Goal: Task Accomplishment & Management: Use online tool/utility

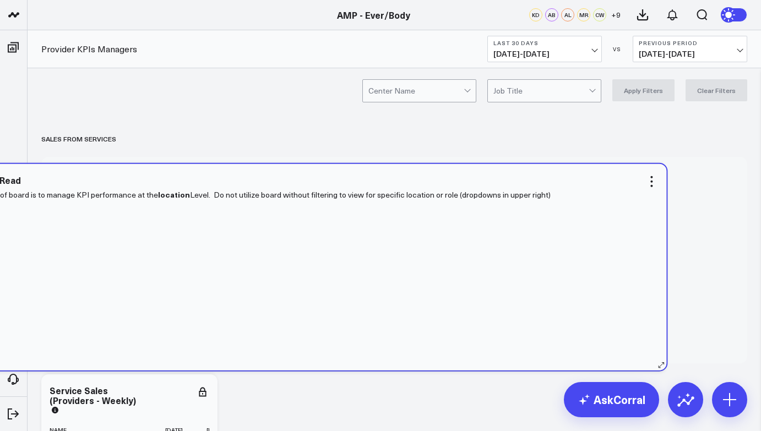
click at [406, 258] on div "Purpose of board is to manage KPI performance at the location Level. Do not uti…" at bounding box center [313, 274] width 689 height 172
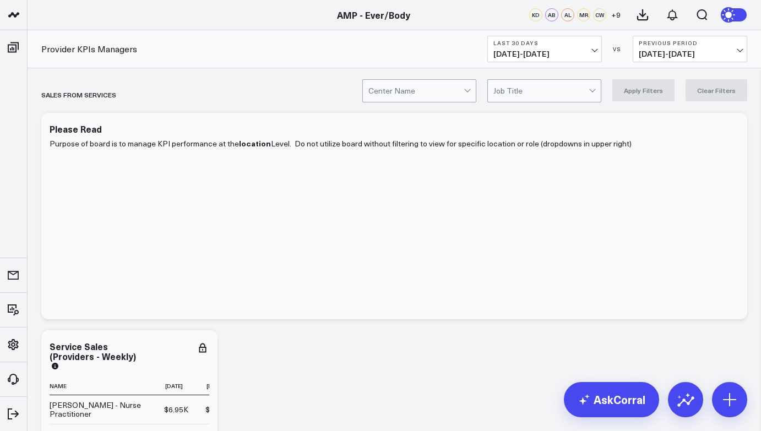
click at [551, 42] on b "Last 30 Days" at bounding box center [544, 43] width 102 height 7
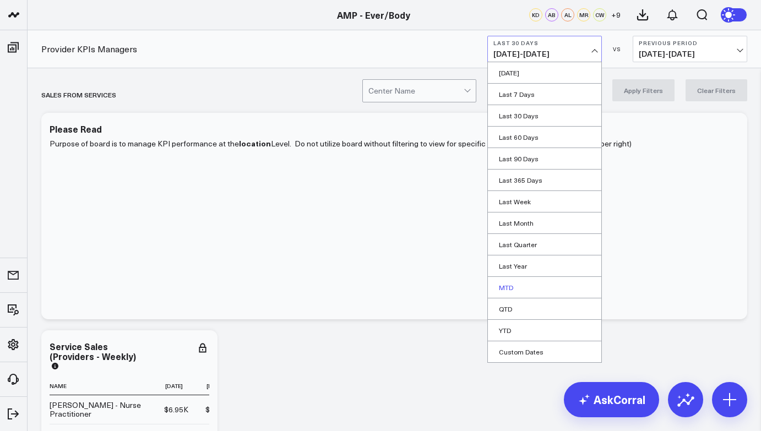
click at [513, 279] on link "MTD" at bounding box center [544, 287] width 113 height 21
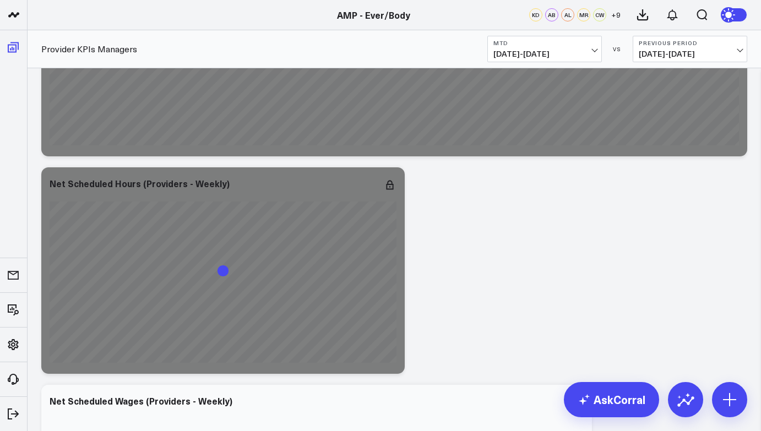
scroll to position [12060, 0]
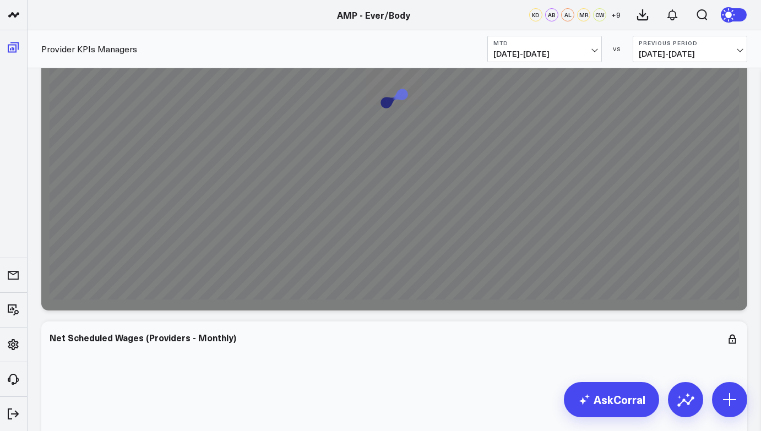
click at [5, 54] on span at bounding box center [13, 47] width 20 height 20
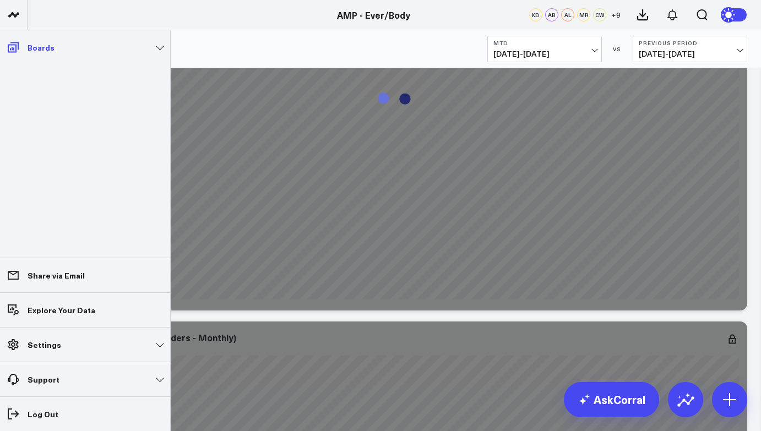
click at [98, 48] on link "Boards" at bounding box center [84, 47] width 163 height 20
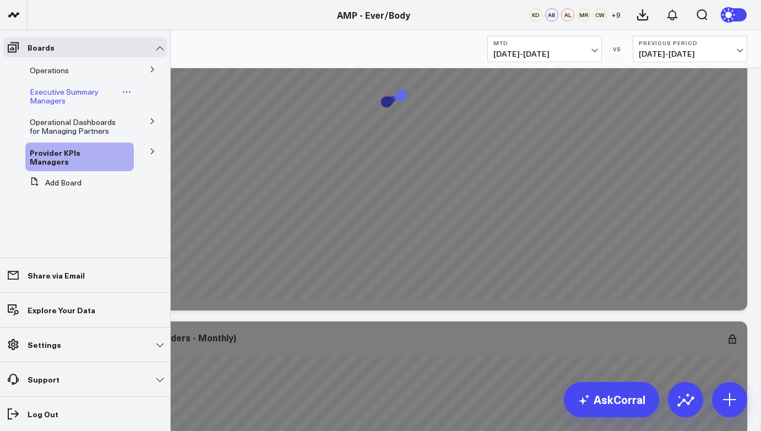
click at [83, 91] on span "Executive Summary Managers" at bounding box center [64, 95] width 69 height 19
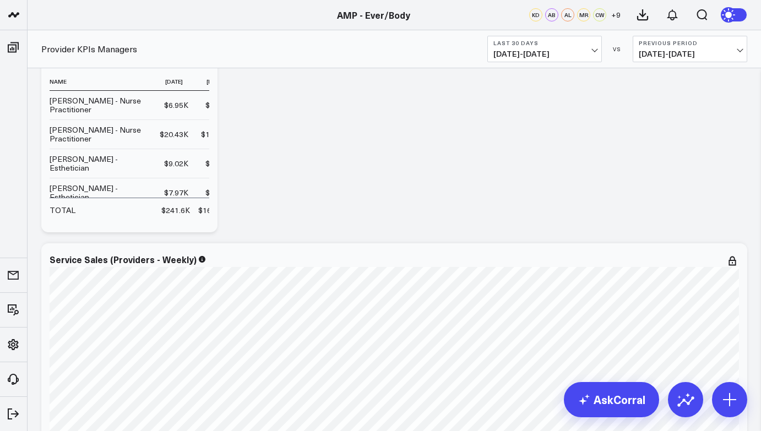
scroll to position [330, 0]
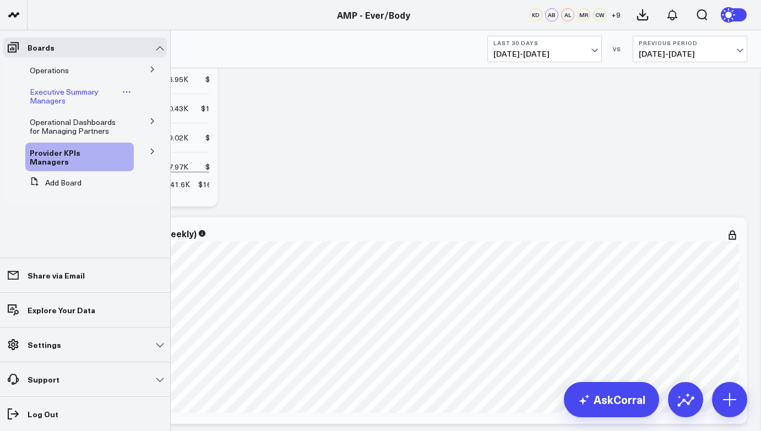
click at [50, 102] on span "Executive Summary Managers" at bounding box center [64, 95] width 69 height 19
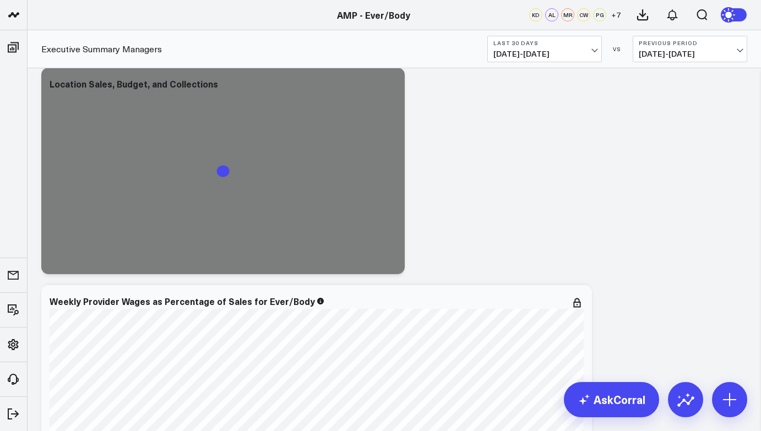
scroll to position [59, 0]
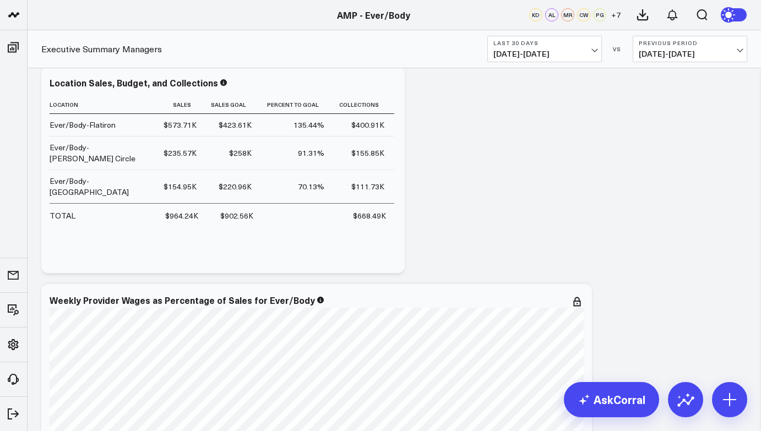
click at [575, 54] on span "[DATE] - [DATE]" at bounding box center [544, 54] width 102 height 9
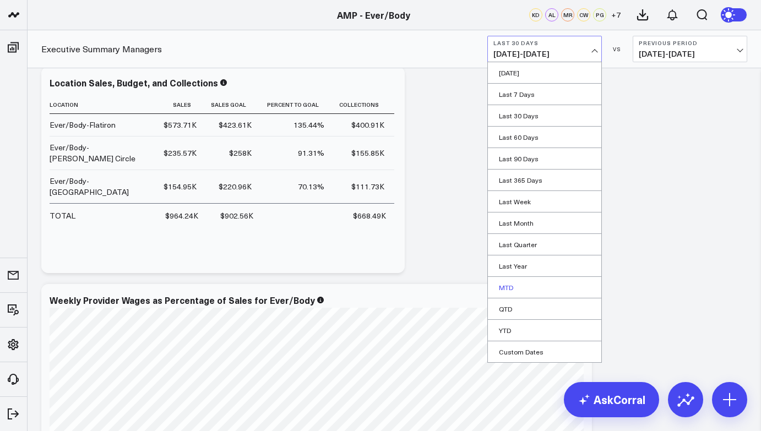
click at [521, 283] on link "MTD" at bounding box center [544, 287] width 113 height 21
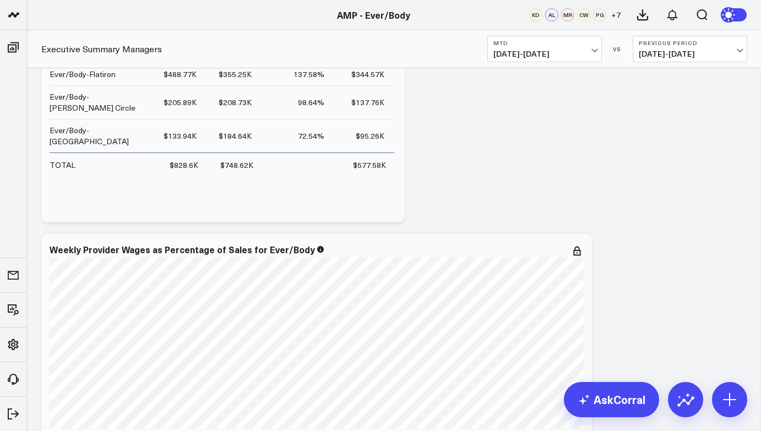
scroll to position [112, 0]
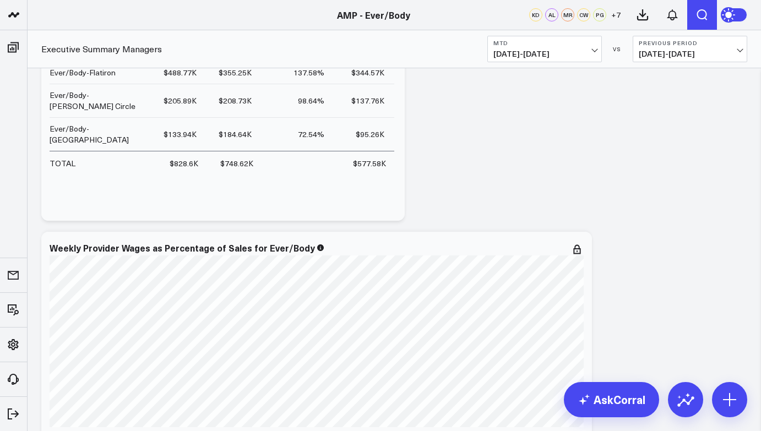
click at [700, 13] on icon "Open search" at bounding box center [701, 14] width 13 height 13
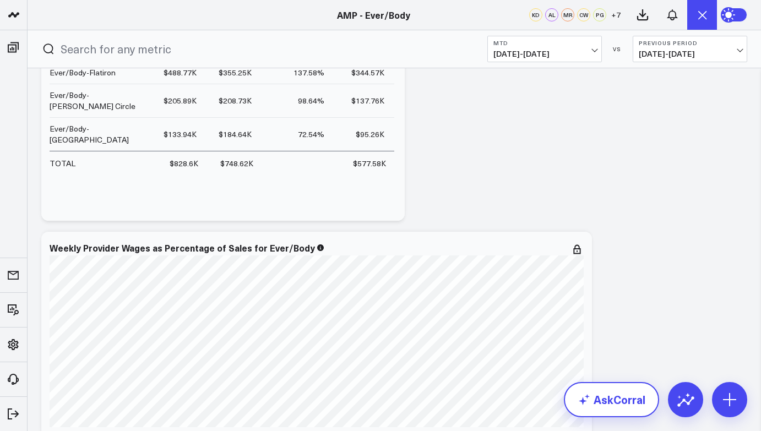
click at [633, 398] on link "AskCorral" at bounding box center [611, 399] width 95 height 35
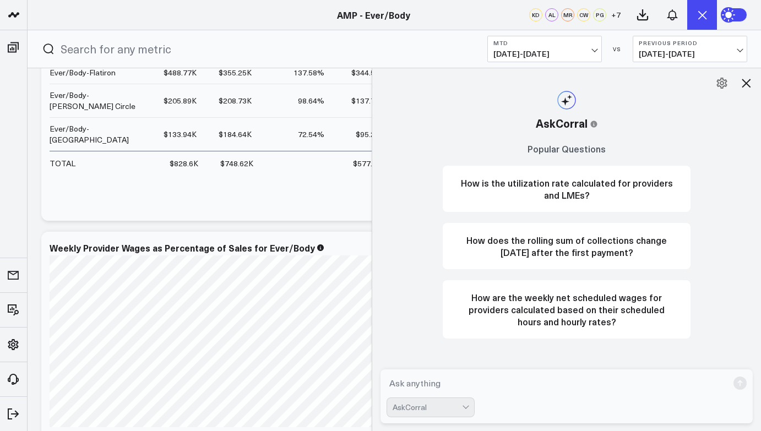
click at [509, 376] on textarea at bounding box center [556, 383] width 341 height 20
click at [388, 310] on div "AskCorral This feature is experimental, yet powerful. Always check your answers…" at bounding box center [566, 249] width 389 height 363
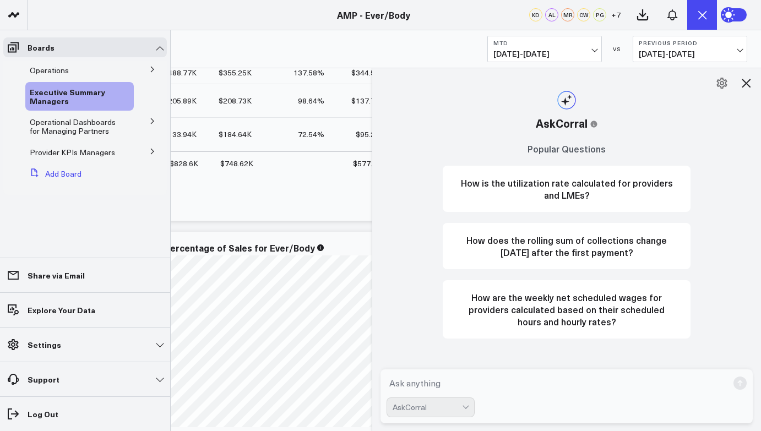
click at [66, 171] on button "Add Board" at bounding box center [53, 174] width 56 height 20
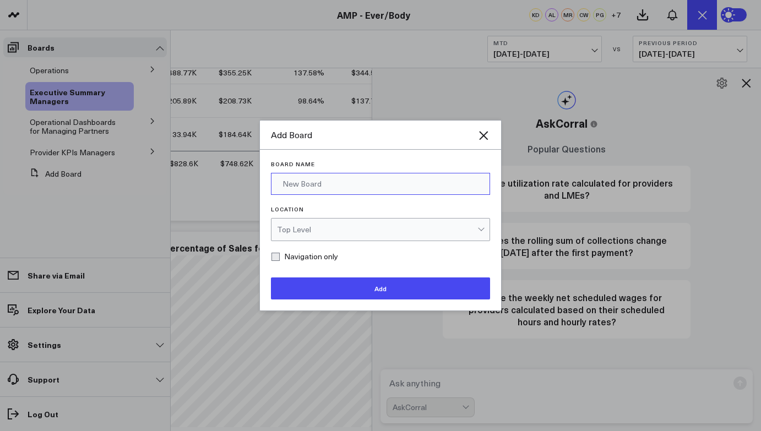
click at [305, 190] on input "Board Name" at bounding box center [380, 184] width 219 height 22
click at [305, 190] on input "[DATE]" at bounding box center [380, 184] width 219 height 22
type input "[DATE]/WTD/MTD Sales"
click at [301, 232] on div "Top Level" at bounding box center [377, 229] width 200 height 9
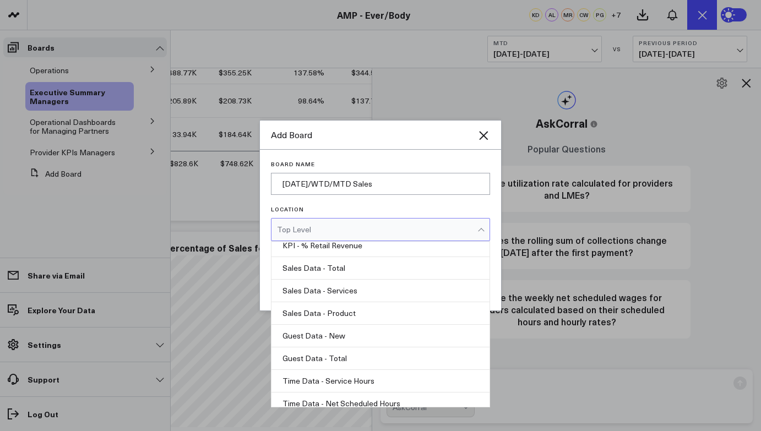
scroll to position [0, 0]
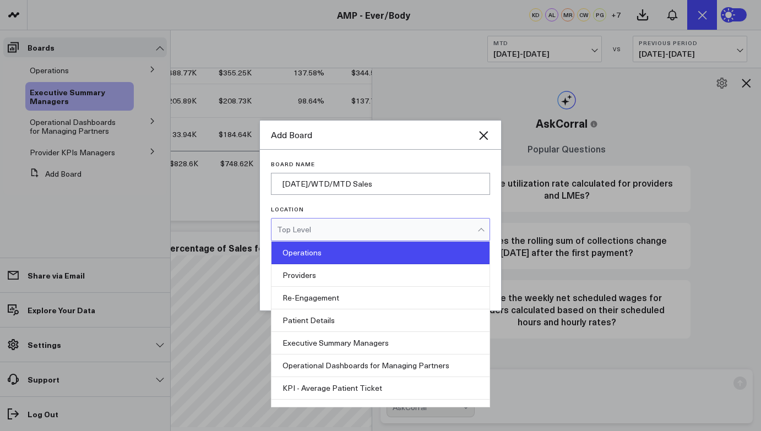
click at [334, 257] on div "Operations" at bounding box center [380, 253] width 218 height 23
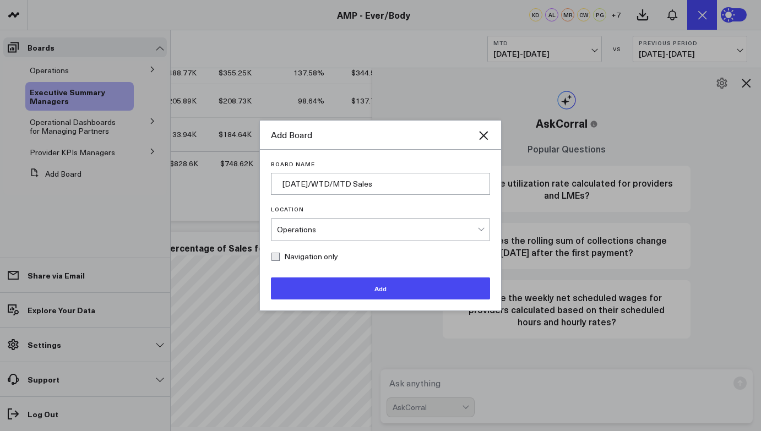
click at [323, 283] on button "Add" at bounding box center [380, 288] width 219 height 22
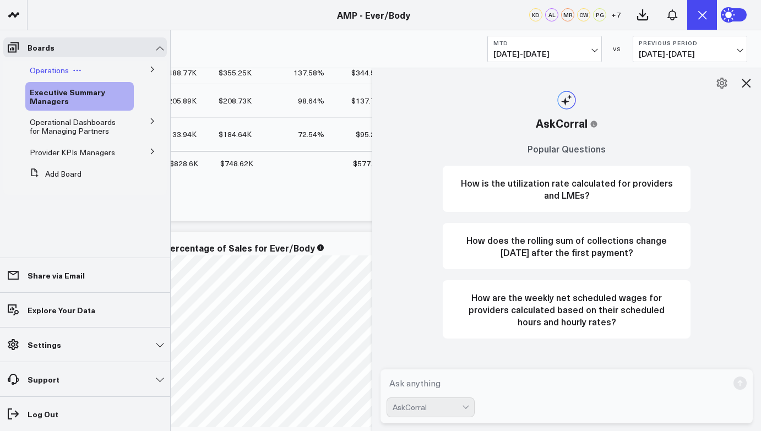
click at [89, 73] on div "Operations" at bounding box center [79, 71] width 108 height 20
click at [149, 70] on icon at bounding box center [152, 69] width 7 height 7
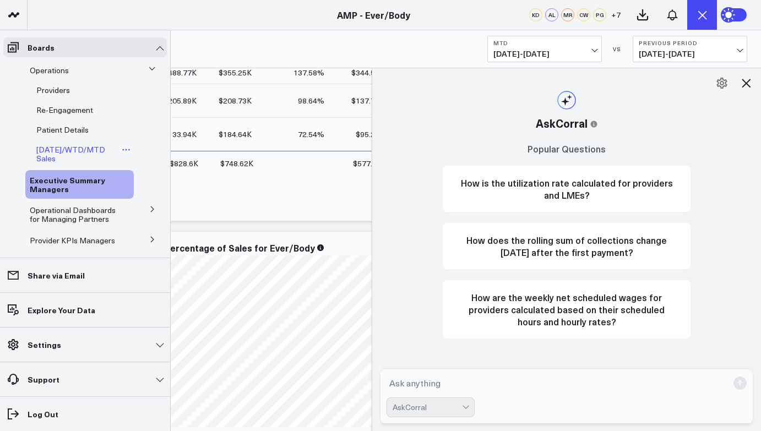
click at [84, 146] on span "[DATE]/WTD/MTD Sales" at bounding box center [70, 153] width 69 height 19
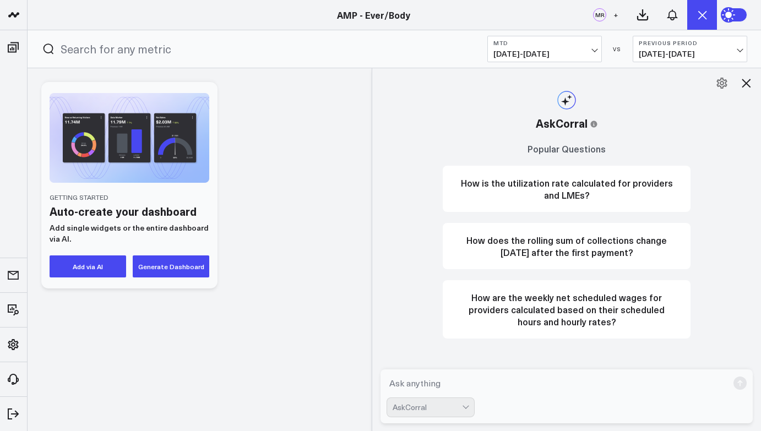
click at [106, 259] on button "Add via AI" at bounding box center [88, 266] width 77 height 22
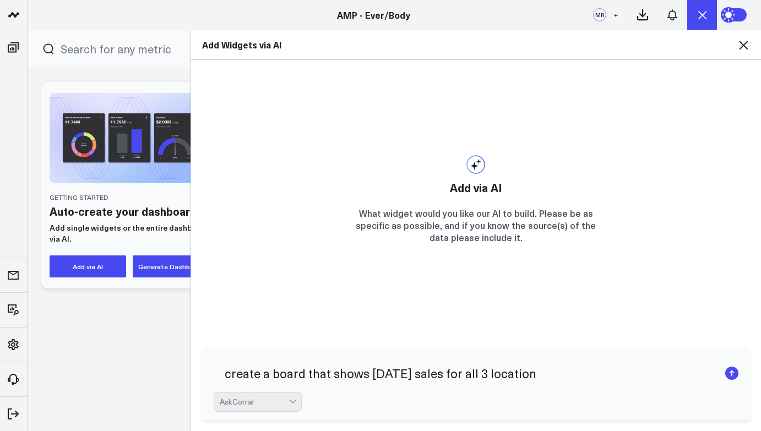
type textarea "create a board that shows [DATE] sales for all 3 locations"
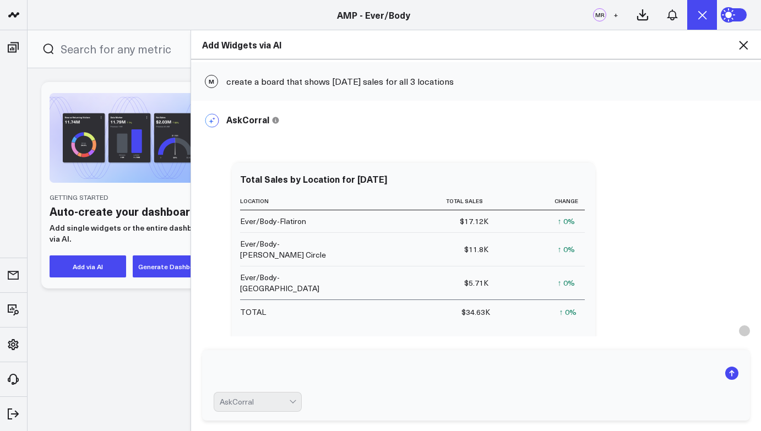
drag, startPoint x: 490, startPoint y: 183, endPoint x: 193, endPoint y: 184, distance: 297.3
click at [192, 184] on div "AskCorral This feature is experimental, yet powerful. Always check your answers…" at bounding box center [476, 409] width 570 height 617
drag, startPoint x: 449, startPoint y: 173, endPoint x: 198, endPoint y: 190, distance: 251.0
click at [198, 190] on div "AskCorral This feature is experimental, yet powerful. Always check your answers…" at bounding box center [476, 409] width 570 height 617
drag, startPoint x: 561, startPoint y: 180, endPoint x: 474, endPoint y: 210, distance: 91.9
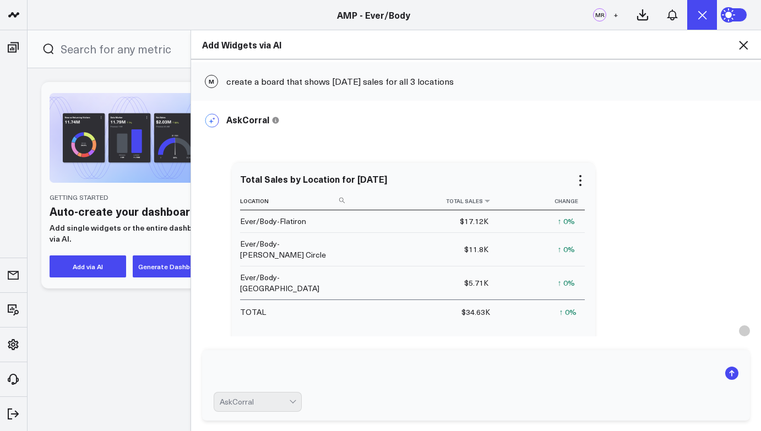
click at [474, 210] on div "Total Sales by Location for [DATE] Location Total Sales Change Ever/Body-Flatir…" at bounding box center [413, 266] width 347 height 184
click at [581, 184] on icon at bounding box center [580, 180] width 13 height 13
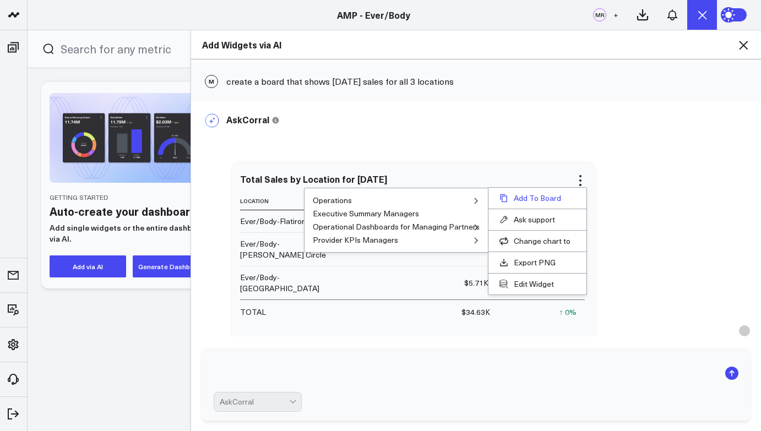
click at [552, 201] on button "Add To Board" at bounding box center [537, 198] width 76 height 10
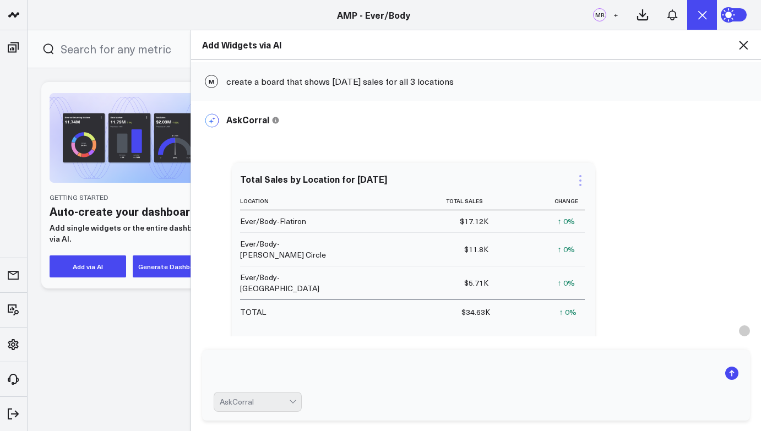
click at [575, 183] on icon at bounding box center [580, 180] width 13 height 13
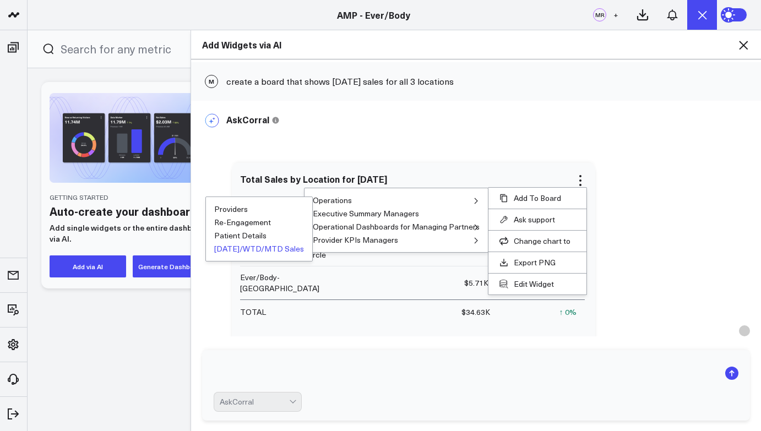
click at [474, 200] on icon at bounding box center [475, 201] width 3 height 6
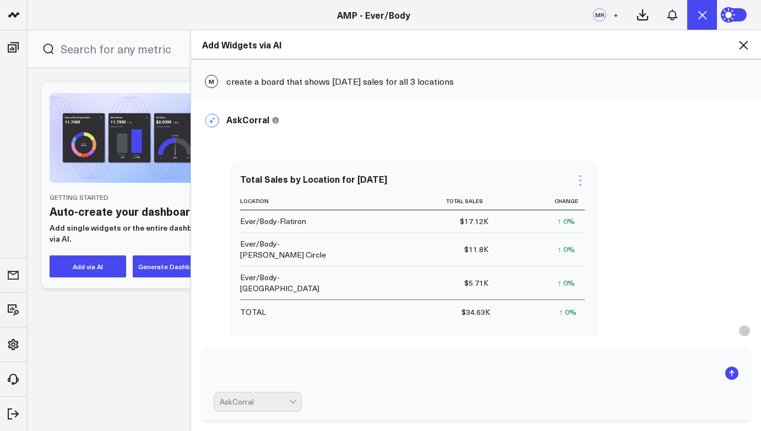
click at [579, 179] on icon at bounding box center [580, 180] width 2 height 2
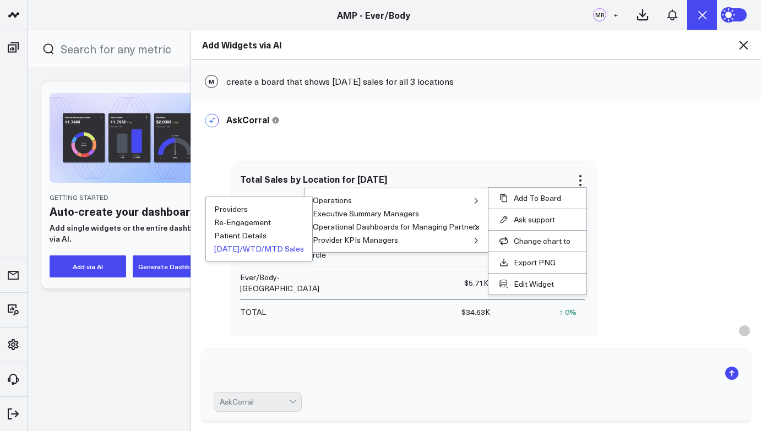
click at [244, 249] on button "[DATE]/WTD/MTD Sales" at bounding box center [259, 249] width 90 height 8
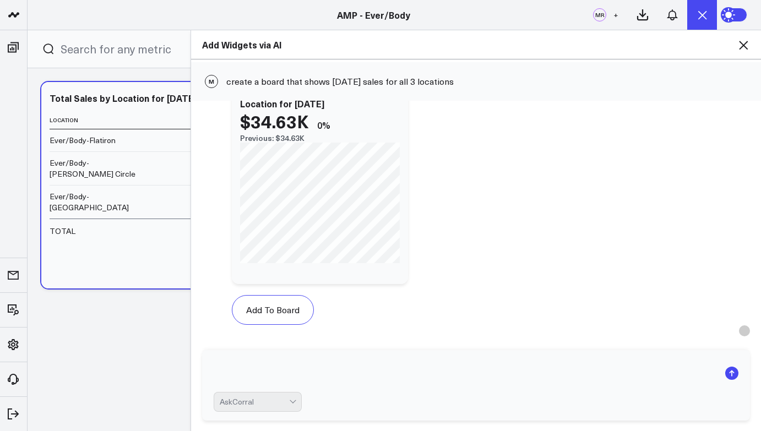
scroll to position [381, 0]
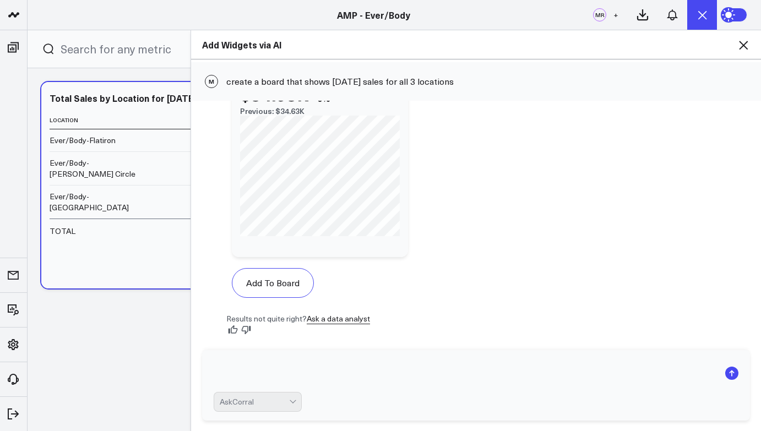
click at [288, 359] on textarea at bounding box center [467, 373] width 506 height 29
type textarea "A"
type textarea "create a board for [DATE] labor for all 3 locations"
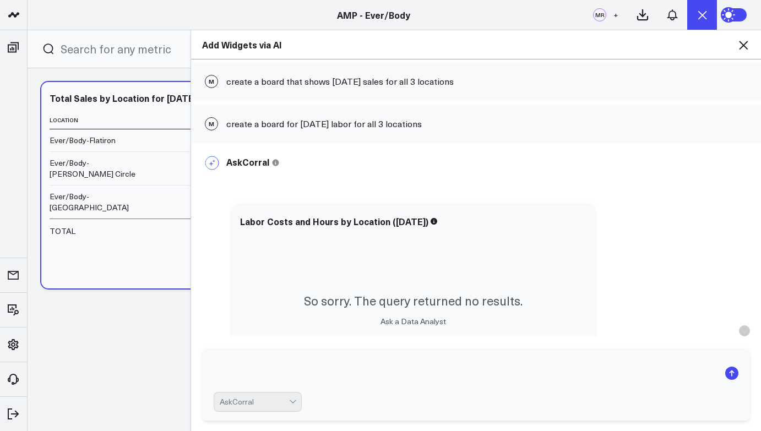
scroll to position [599, 0]
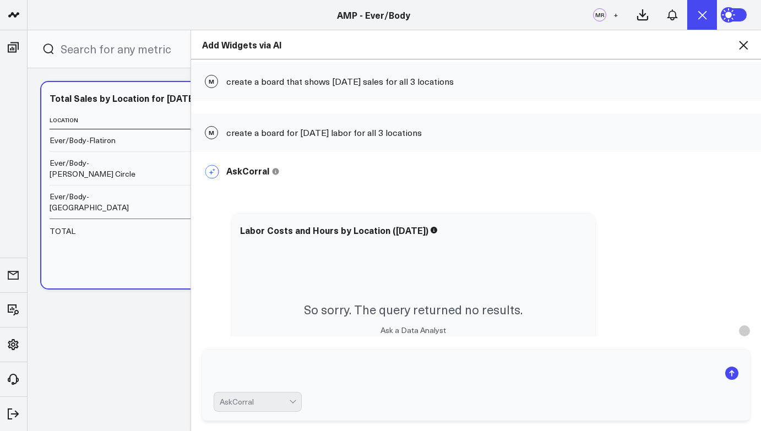
drag, startPoint x: 226, startPoint y: 135, endPoint x: 450, endPoint y: 135, distance: 224.0
click at [450, 135] on div "M create a board for [DATE] labor for all 3 locations" at bounding box center [476, 132] width 570 height 39
copy div "create a board for [DATE] labor for all 3 locations"
click at [247, 372] on textarea at bounding box center [467, 373] width 506 height 29
paste textarea "create a board for [DATE] labor for all 3 locations"
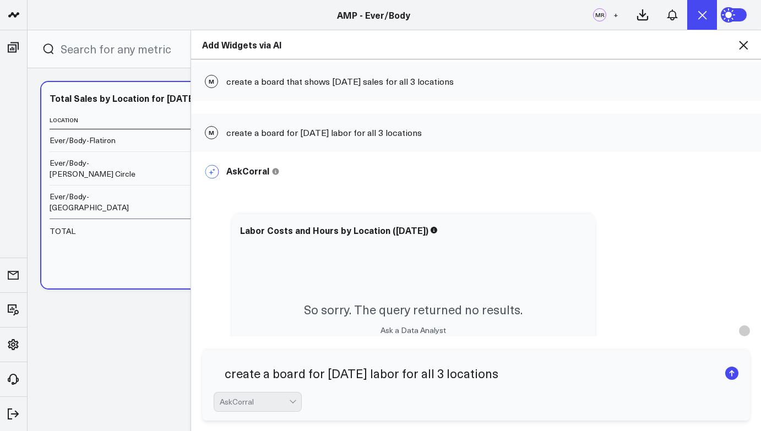
drag, startPoint x: 373, startPoint y: 375, endPoint x: 324, endPoint y: 378, distance: 49.6
click at [324, 378] on textarea "create a board for [DATE] labor for all 3 locations" at bounding box center [467, 373] width 506 height 29
type textarea "create a board for MTD labor for all 3 locations"
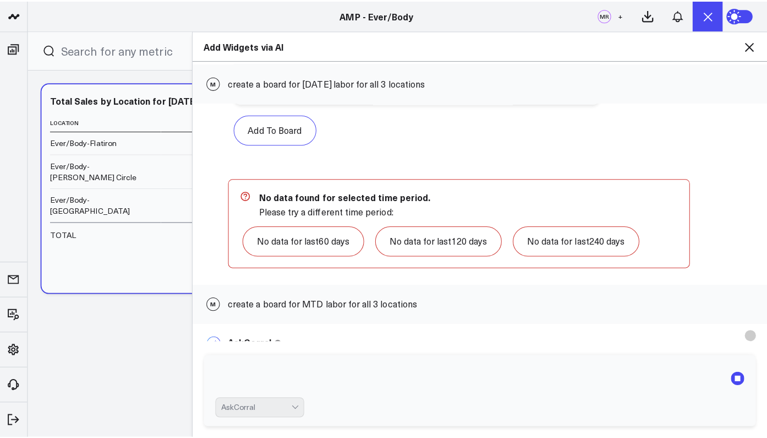
scroll to position [947, 0]
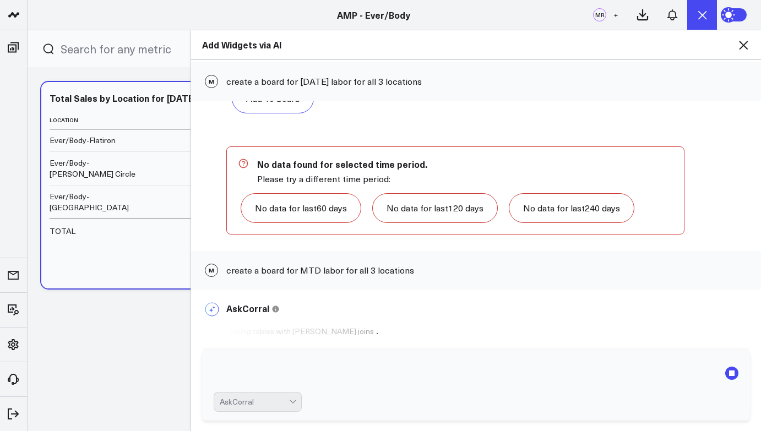
click at [171, 324] on div "Add Widgets via AI M create a board that shows [DATE] sales for all 3 locations…" at bounding box center [380, 230] width 761 height 401
click at [178, 279] on div "Add Widgets via AI M create a board that shows [DATE] sales for all 3 locations…" at bounding box center [380, 230] width 761 height 401
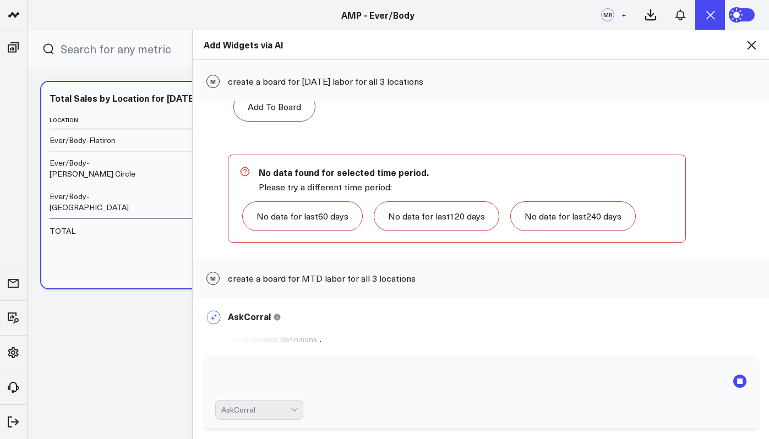
scroll to position [939, 0]
click at [114, 265] on div "Add Widgets via AI M create a board that shows [DATE] sales for all 3 locations…" at bounding box center [384, 235] width 769 height 410
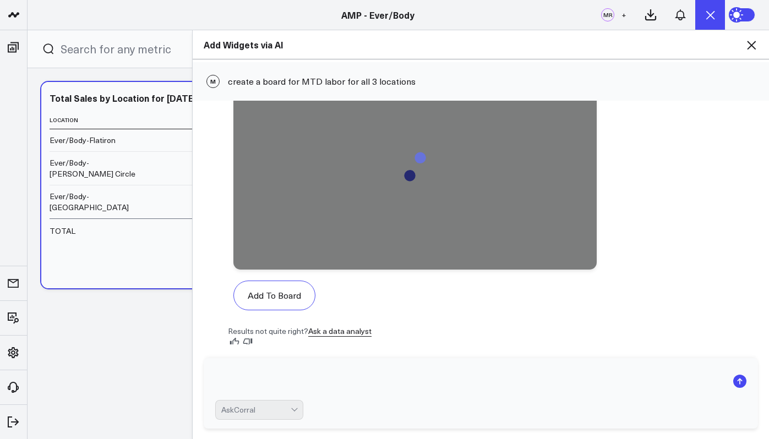
scroll to position [1509, 0]
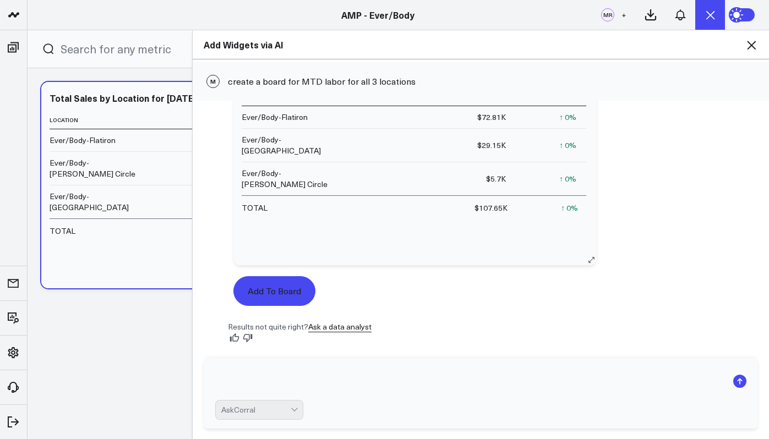
click at [302, 294] on button "Add To Board" at bounding box center [274, 291] width 82 height 30
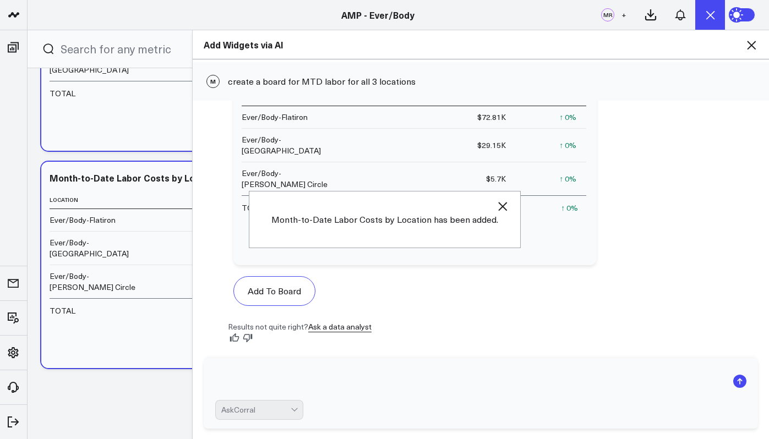
scroll to position [138, 0]
click at [340, 357] on div "AskCorral" at bounding box center [481, 393] width 576 height 92
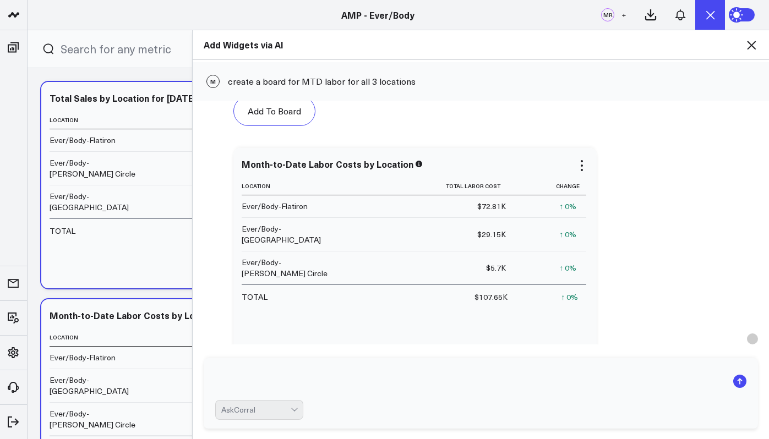
scroll to position [1499, 0]
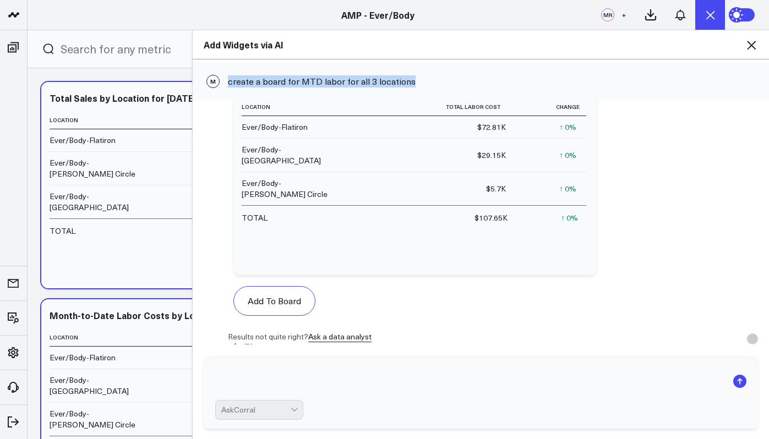
drag, startPoint x: 229, startPoint y: 80, endPoint x: 432, endPoint y: 80, distance: 202.6
click at [432, 80] on div "M create a board for MTD labor for all 3 locations" at bounding box center [481, 81] width 576 height 39
copy div "create a board for MTD labor for all 3 locations"
click at [417, 372] on textarea at bounding box center [471, 381] width 512 height 29
paste textarea "create a board for MTD labor for all 3 locations"
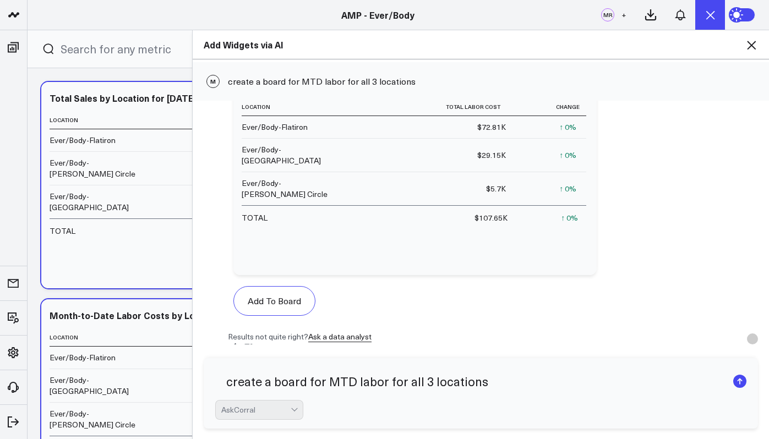
click at [334, 383] on textarea "create a board for MTD labor for all 3 locations" at bounding box center [471, 381] width 512 height 29
type textarea "create a board for WTD labor for all 3 locations"
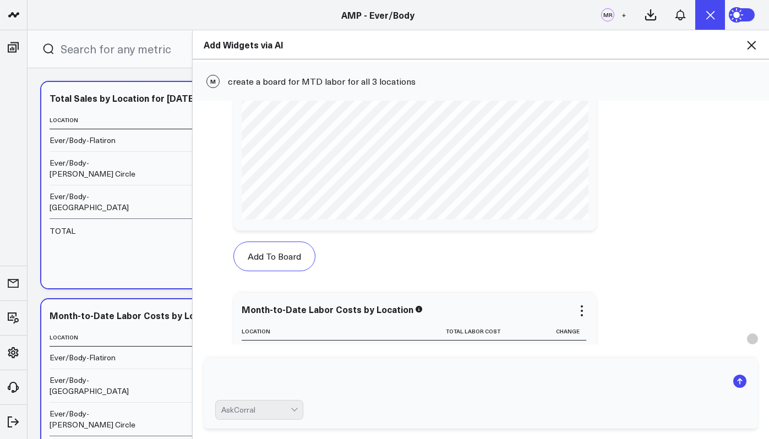
scroll to position [1272, 0]
click at [312, 379] on textarea at bounding box center [471, 381] width 512 height 29
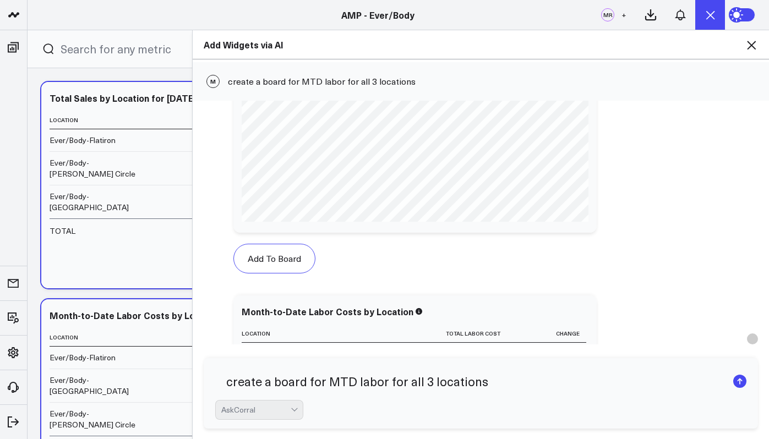
click at [407, 381] on textarea "create a board for MTD labor for all 3 locations" at bounding box center [471, 381] width 512 height 29
drag, startPoint x: 384, startPoint y: 381, endPoint x: 408, endPoint y: 381, distance: 23.7
click at [408, 381] on textarea "create a board for MTD labor for a against MTD sales ll 3 locations" at bounding box center [471, 381] width 512 height 29
drag, startPoint x: 407, startPoint y: 383, endPoint x: 445, endPoint y: 383, distance: 38.5
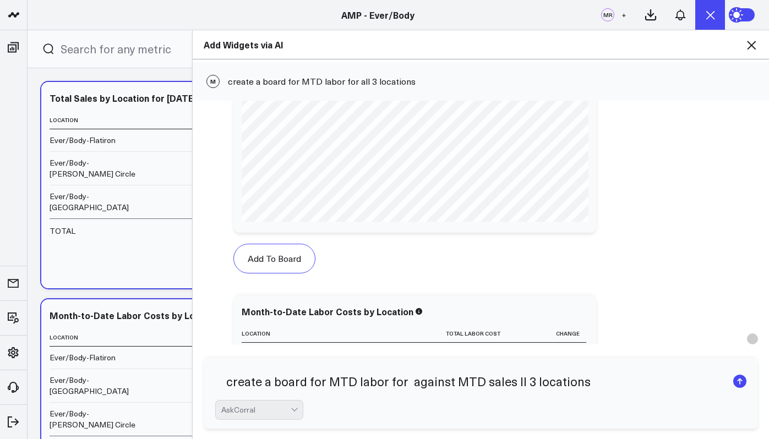
click at [445, 383] on textarea "create a board for MTD labor for against MTD sales ll 3 locations" at bounding box center [471, 381] width 512 height 29
click at [402, 383] on textarea "create a board for MTD labor for against MTD sales ll 3 locations" at bounding box center [471, 381] width 512 height 29
click at [486, 383] on textarea "create a board for MTD labor against MTD sales ll 3 locations" at bounding box center [471, 381] width 512 height 29
type textarea "create a board for MTD labor against MTD sales for all 3 locations"
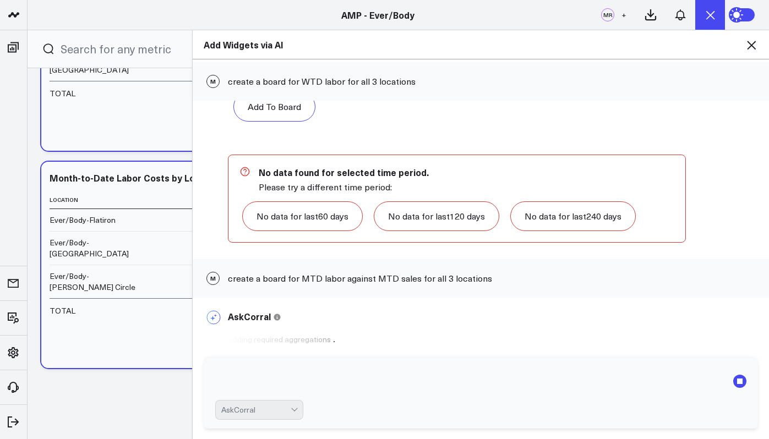
scroll to position [138, 0]
click at [151, 402] on div "Add Widgets via AI M create a board that shows [DATE] sales for all 3 locations…" at bounding box center [384, 235] width 769 height 410
click at [155, 376] on div "Add Widgets via AI M create a board that shows [DATE] sales for all 3 locations…" at bounding box center [384, 235] width 769 height 410
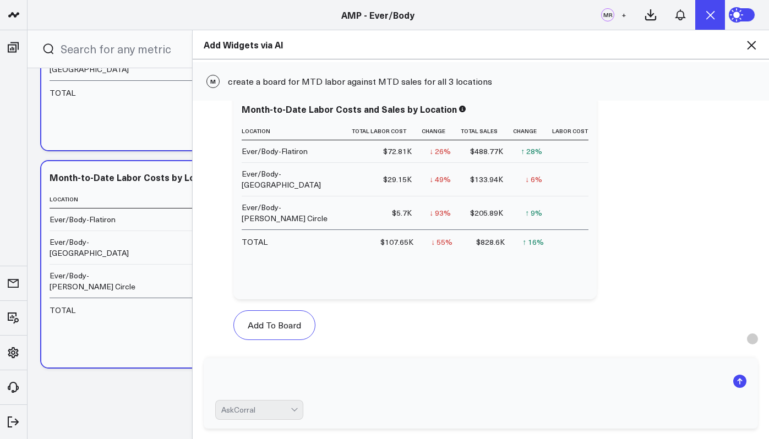
scroll to position [2607, 0]
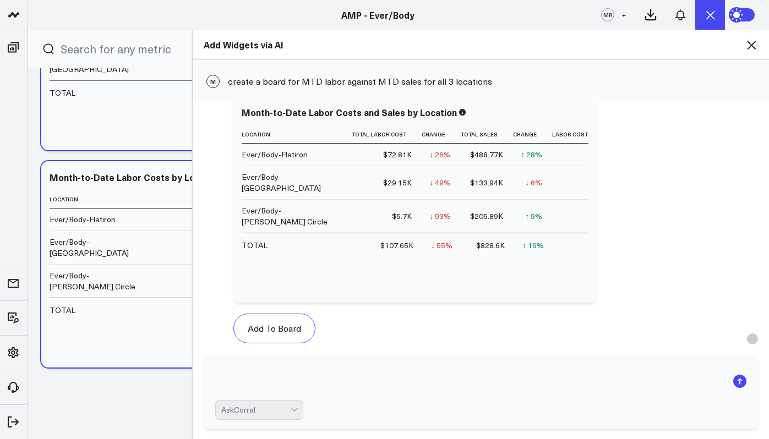
drag, startPoint x: 495, startPoint y: 77, endPoint x: 348, endPoint y: 99, distance: 148.7
click at [348, 99] on div "M create a board for MTD labor against MTD sales for all 3 locations" at bounding box center [481, 81] width 576 height 39
click at [275, 328] on button "Add To Board" at bounding box center [274, 329] width 82 height 30
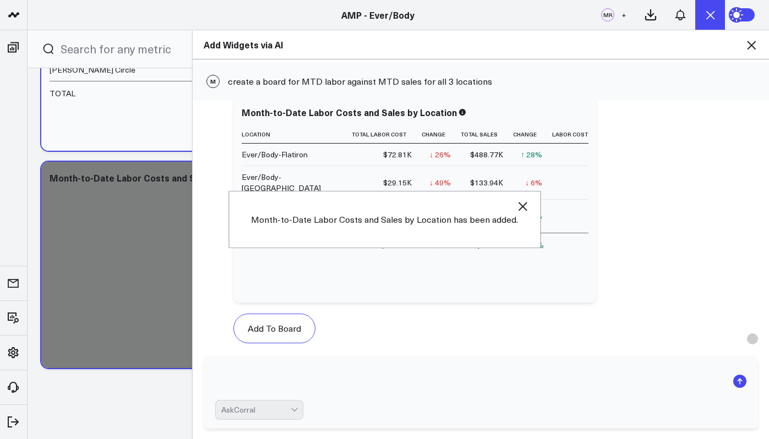
scroll to position [356, 0]
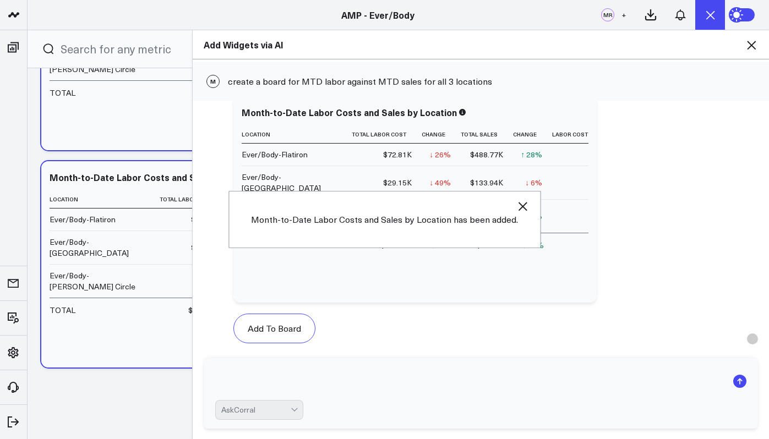
click at [290, 384] on textarea at bounding box center [471, 381] width 512 height 29
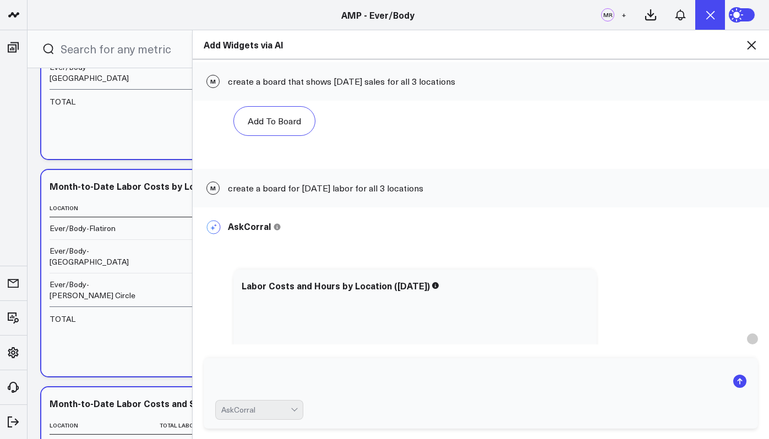
scroll to position [549, 0]
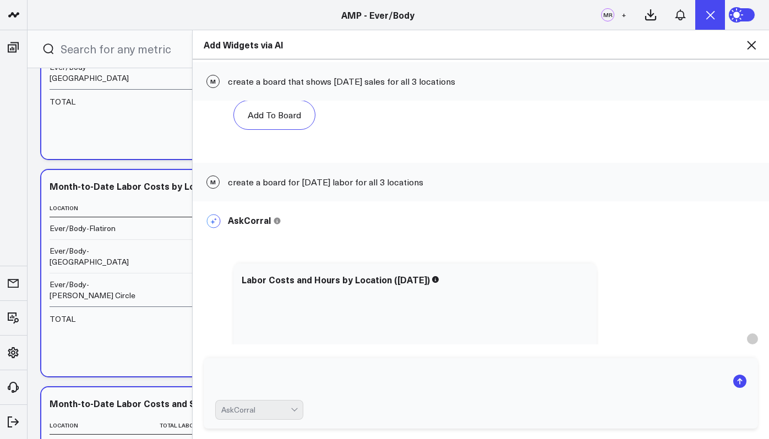
drag, startPoint x: 434, startPoint y: 183, endPoint x: 228, endPoint y: 184, distance: 205.9
click at [228, 184] on div "M create a board for [DATE] labor for all 3 locations" at bounding box center [481, 182] width 576 height 39
copy div "create a board for [DATE] labor for all 3 locations"
click at [244, 382] on textarea at bounding box center [471, 381] width 512 height 29
paste textarea "create a board for [DATE] labor for all 3 locations"
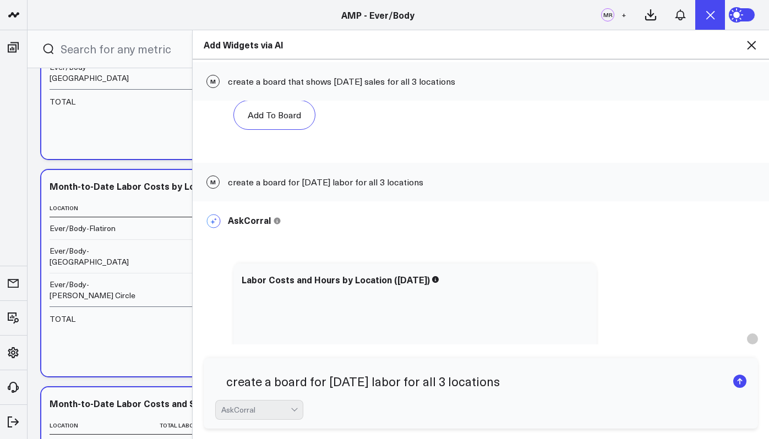
drag, startPoint x: 376, startPoint y: 381, endPoint x: 325, endPoint y: 381, distance: 50.6
click at [325, 381] on textarea "create a board for [DATE] labor for all 3 locations" at bounding box center [471, 381] width 512 height 29
click at [382, 383] on textarea "create a board for WTD labor for all 3 locations" at bounding box center [471, 381] width 512 height 29
type textarea "create a board for WTD sales for all 3 locations"
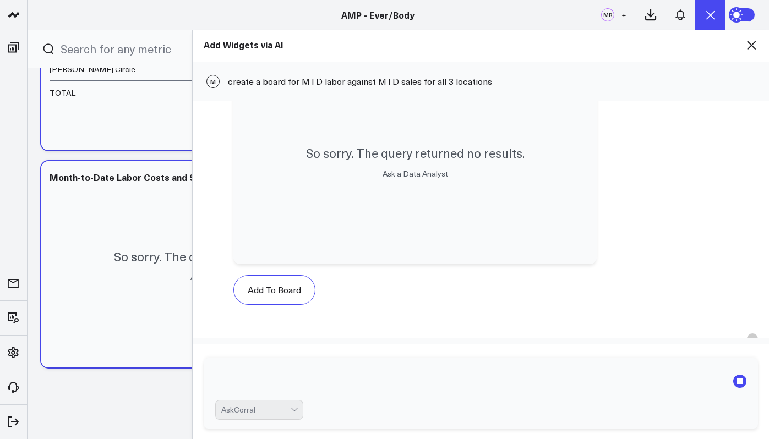
scroll to position [2743, 0]
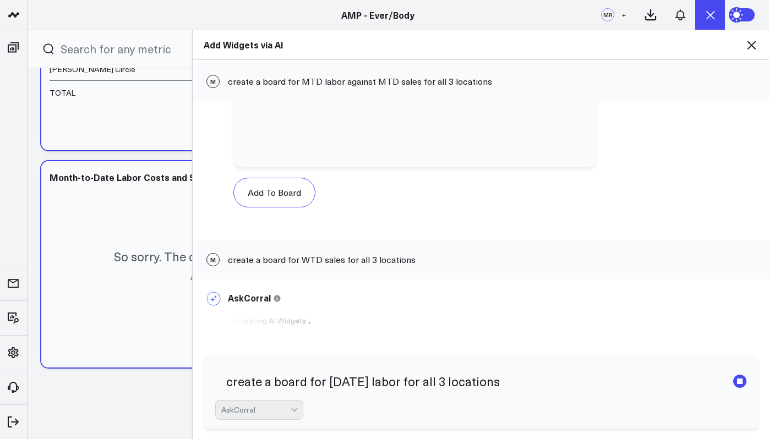
type textarea "create a board for [DATE] labor for all 3 locations"
drag, startPoint x: 410, startPoint y: 259, endPoint x: 228, endPoint y: 260, distance: 182.2
click at [228, 260] on div "M create a board for WTD sales for all 3 locations" at bounding box center [481, 260] width 576 height 39
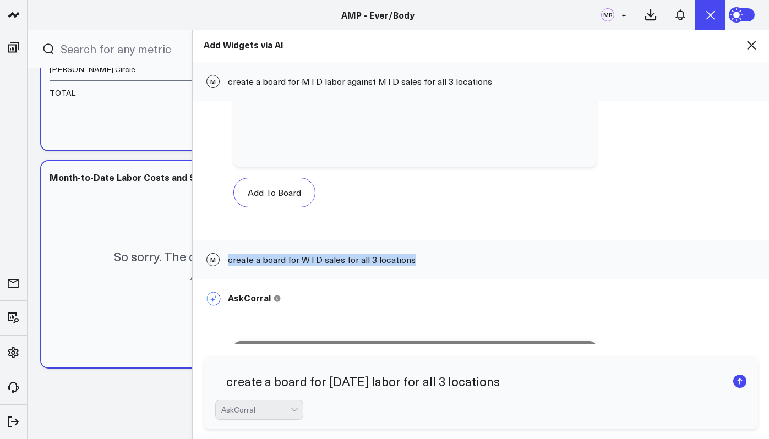
copy div "create a board for WTD sales for all 3 locations"
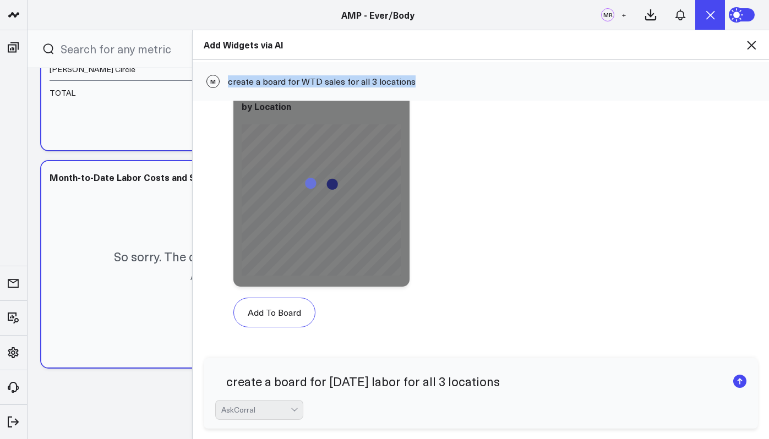
scroll to position [3294, 0]
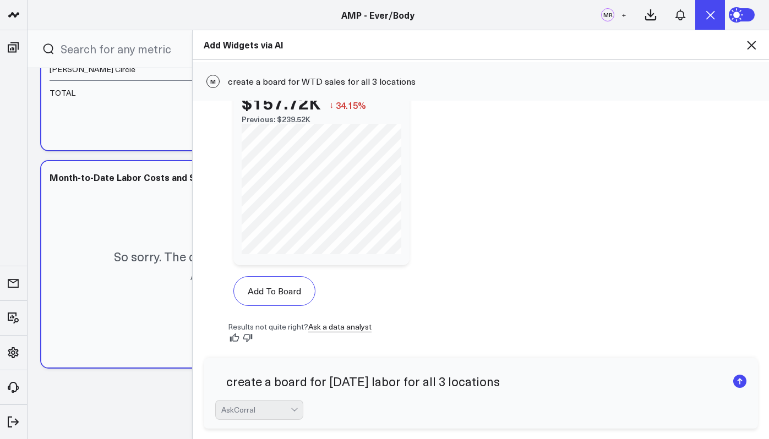
drag, startPoint x: 508, startPoint y: 384, endPoint x: 195, endPoint y: 382, distance: 312.7
click at [195, 382] on div "create a board for [DATE] labor for all 3 locations AskCorral" at bounding box center [481, 393] width 576 height 92
paste textarea "create a board for WTD sales for all 3 locations"
click at [351, 382] on textarea "create a board for WTD sales for all 3 locations" at bounding box center [471, 381] width 512 height 29
click at [326, 385] on textarea "create a board for WTD sales for all 3 locations" at bounding box center [471, 381] width 512 height 29
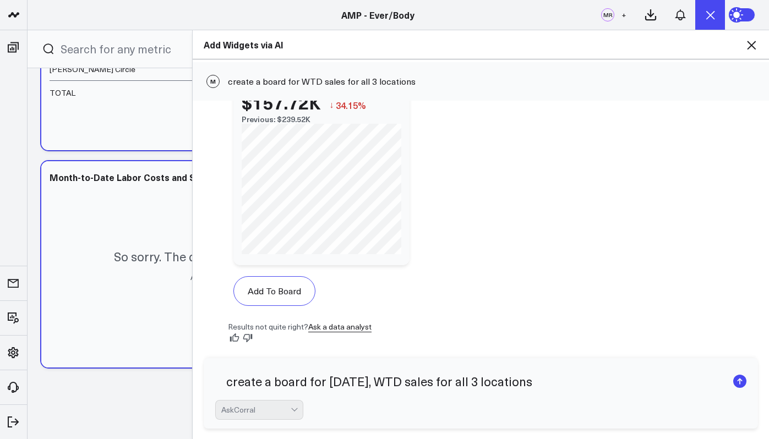
click at [408, 381] on textarea "create a board for [DATE], WTD sales for all 3 locations" at bounding box center [471, 381] width 512 height 29
click at [515, 384] on textarea "create a board for [DATE], WTD, MTD product sales for all 3 locations" at bounding box center [471, 381] width 512 height 29
click at [444, 383] on textarea "create a board for [DATE], WTD, MTD product sales for all 3 locations" at bounding box center [471, 381] width 512 height 29
click at [594, 385] on textarea "create a board for [DATE], WTD, MTD service sales, product sales for all 3 loca…" at bounding box center [471, 381] width 512 height 29
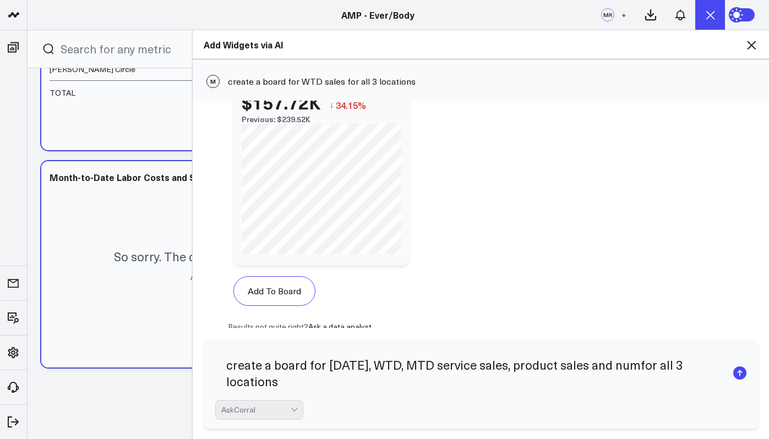
scroll to position [3311, 0]
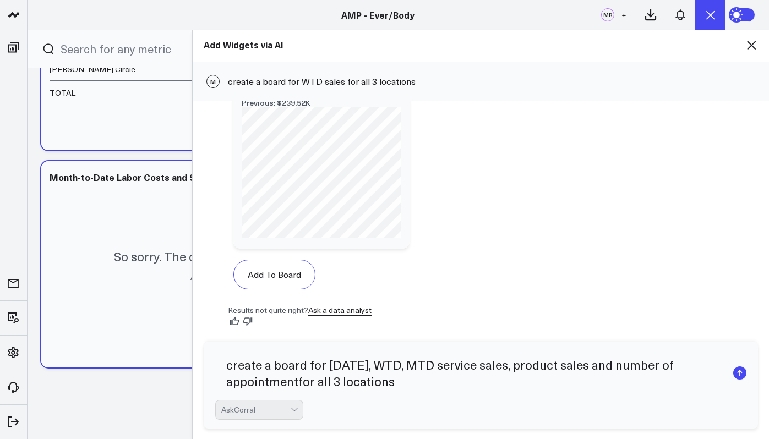
type textarea "create a board for [DATE], WTD, MTD service sales, product sales and number of …"
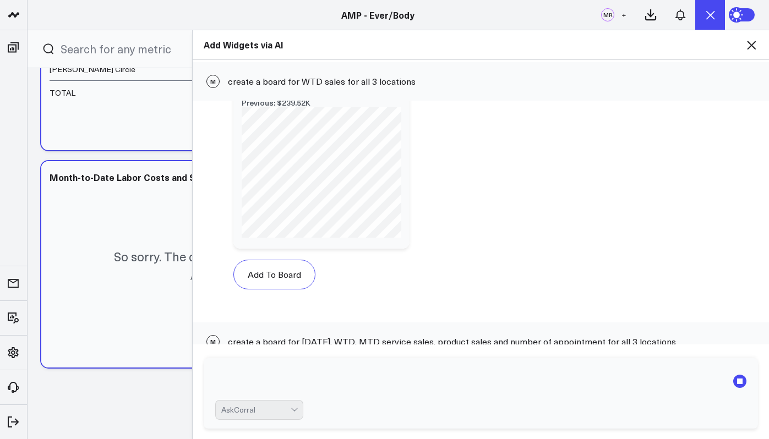
scroll to position [3374, 0]
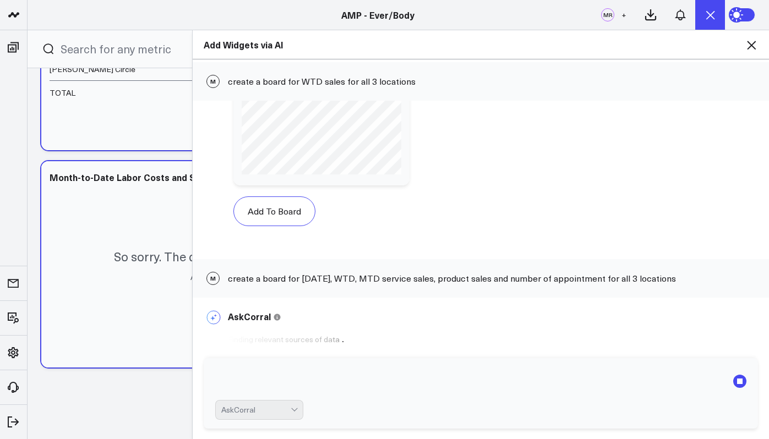
click at [149, 374] on div "Add Widgets via AI M create a board that shows [DATE] sales for all 3 locations…" at bounding box center [384, 235] width 769 height 410
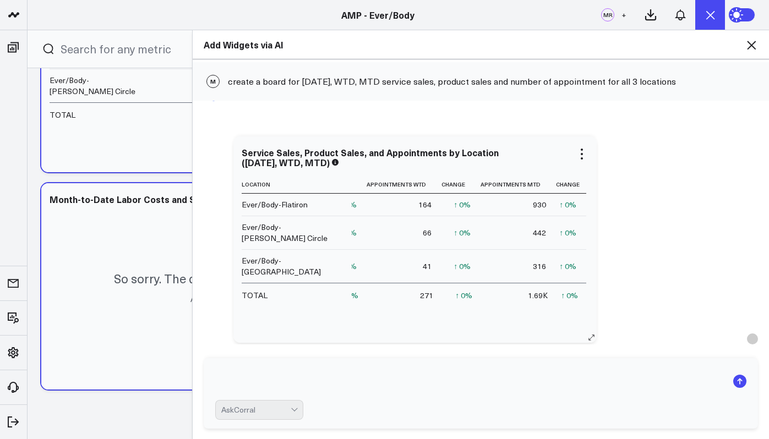
scroll to position [0, 806]
click at [390, 384] on textarea at bounding box center [471, 381] width 512 height 29
click at [361, 389] on textarea "add rebooking precentage" at bounding box center [471, 381] width 512 height 29
click at [369, 383] on textarea "add rebooking percentage WTD, MTD" at bounding box center [471, 381] width 512 height 29
click at [368, 385] on textarea "add rebooking percentagefor [DATE] WTD, MTD" at bounding box center [471, 381] width 512 height 29
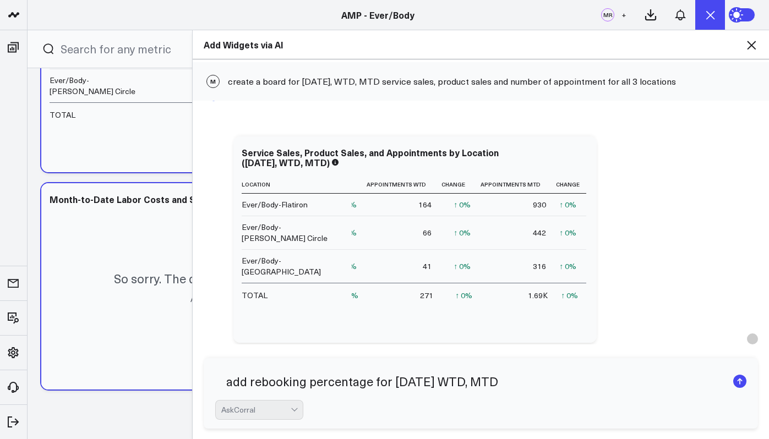
click at [368, 384] on textarea "add rebooking percentage for [DATE] WTD, MTD" at bounding box center [471, 381] width 512 height 29
click at [680, 379] on textarea "add rebooking percentage and number of clients rebooked for [DATE] WTD, MTD" at bounding box center [471, 381] width 512 height 29
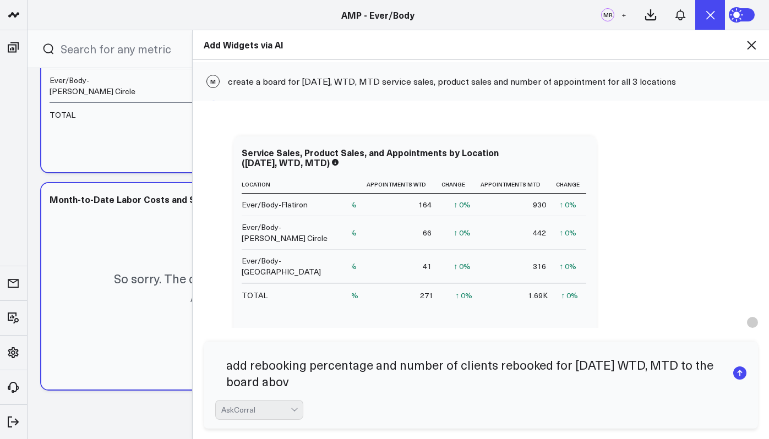
type textarea "add rebooking percentage and number of clients rebooked for [DATE] WTD, MTD to …"
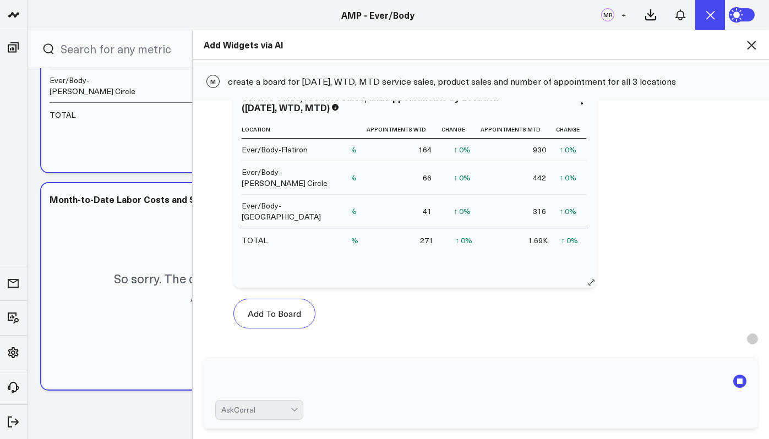
scroll to position [3755, 0]
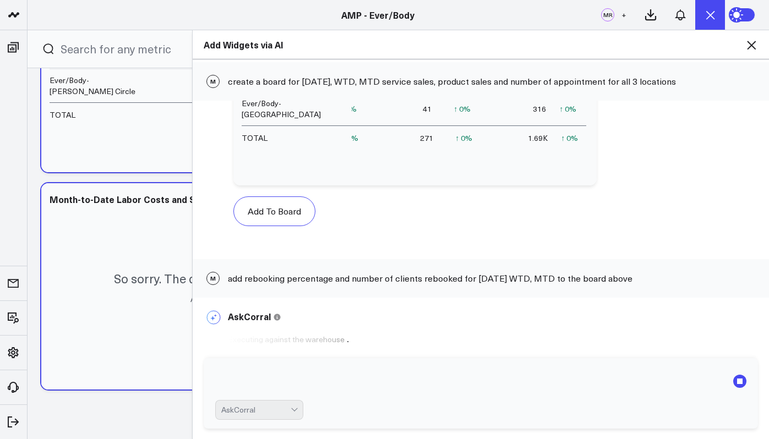
click at [740, 13] on icon at bounding box center [738, 15] width 12 height 12
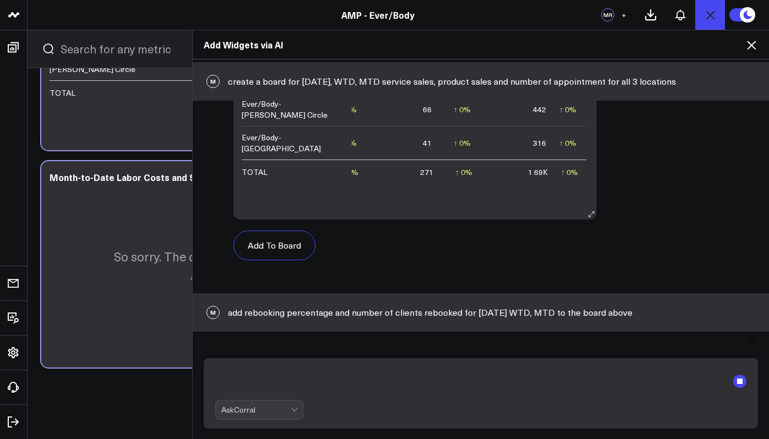
scroll to position [3702, 0]
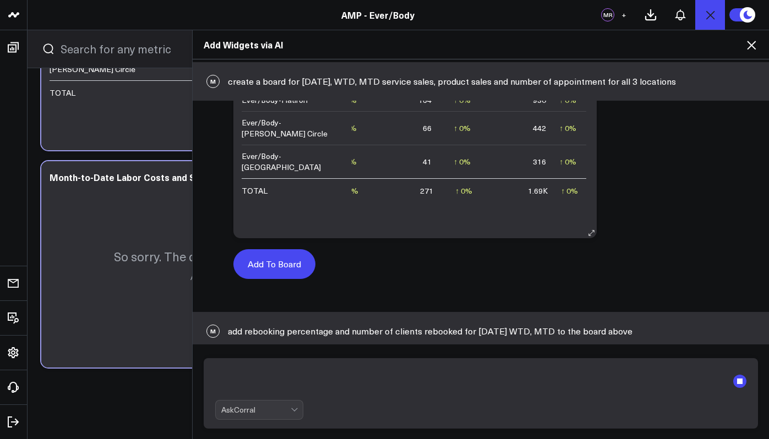
click at [264, 258] on button "Add To Board" at bounding box center [274, 264] width 82 height 30
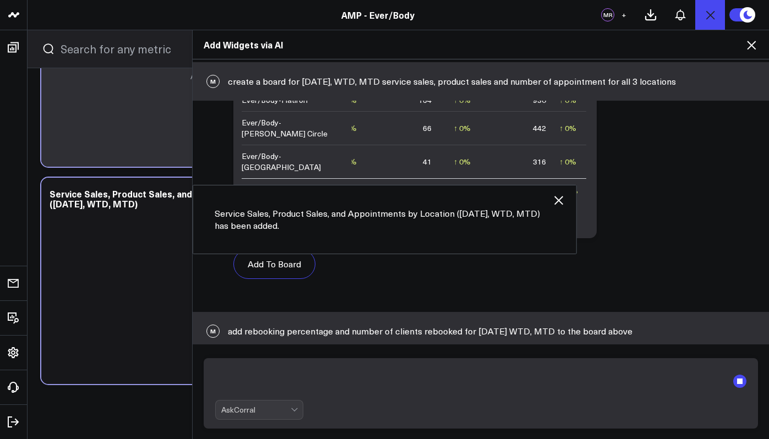
scroll to position [573, 0]
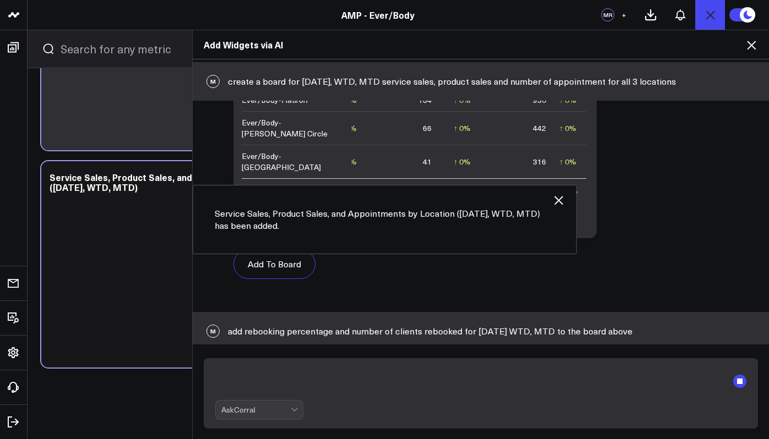
click at [748, 46] on icon at bounding box center [751, 45] width 13 height 13
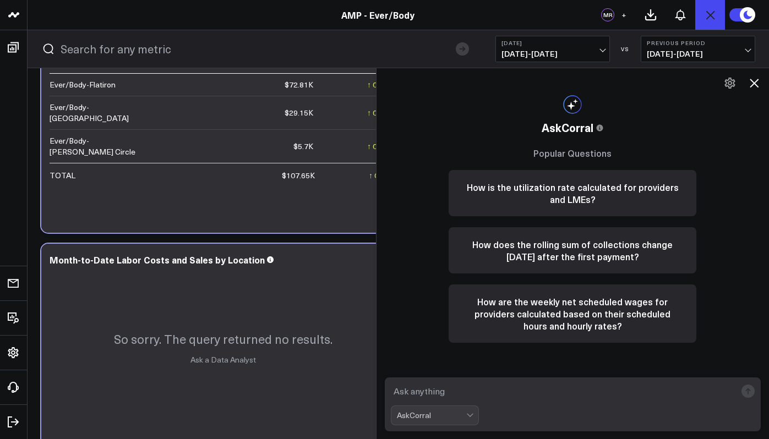
scroll to position [221, 0]
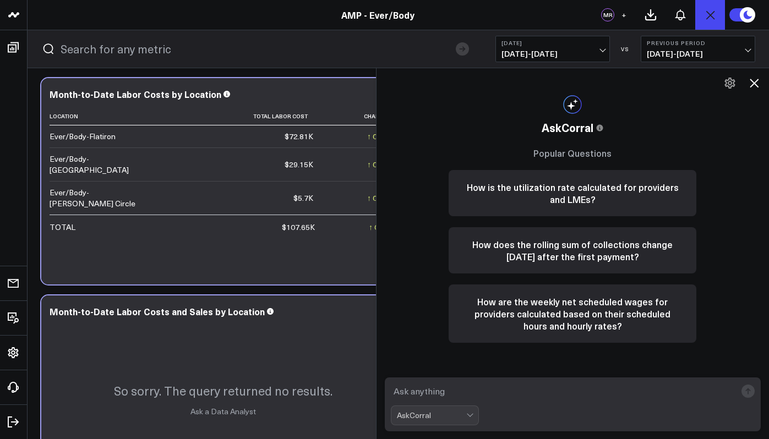
click at [752, 85] on icon at bounding box center [754, 83] width 13 height 13
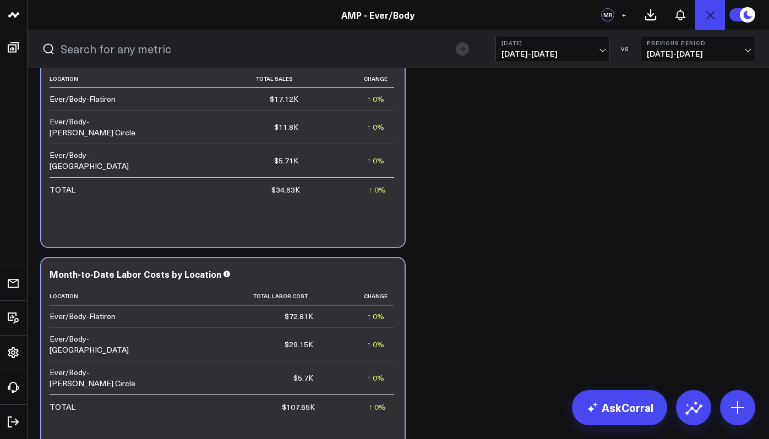
scroll to position [105, 0]
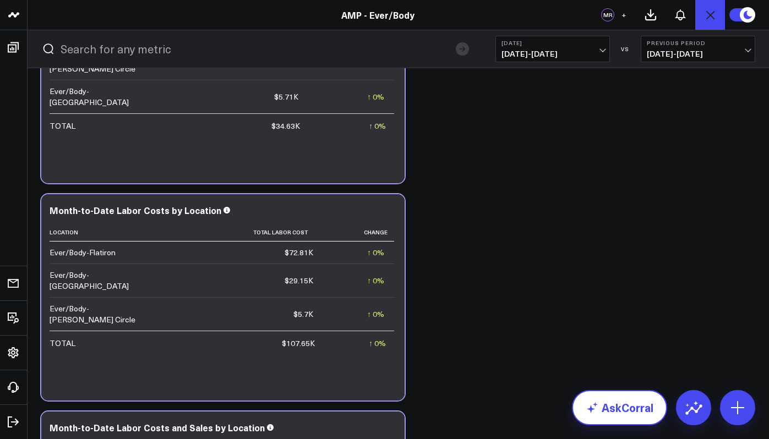
click at [635, 400] on link "AskCorral" at bounding box center [619, 407] width 95 height 35
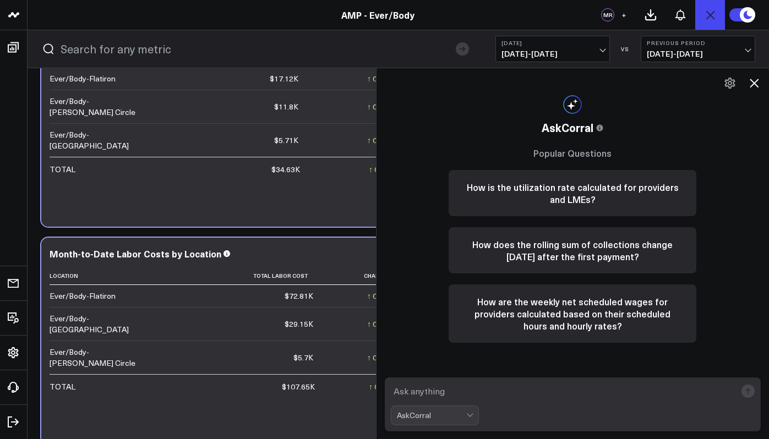
scroll to position [50, 0]
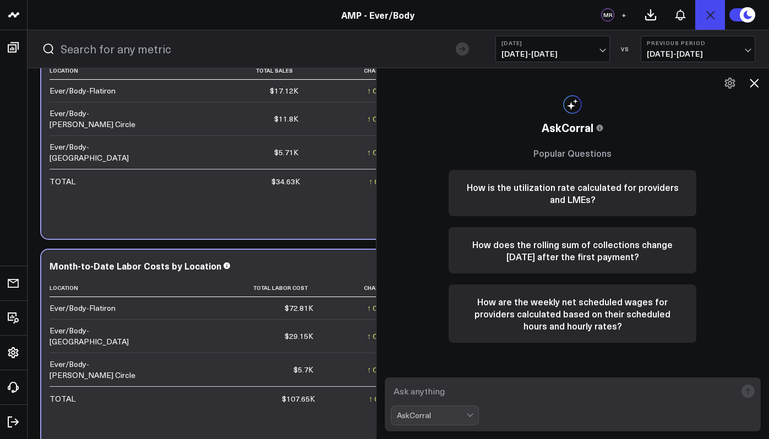
click at [760, 85] on button at bounding box center [754, 83] width 19 height 19
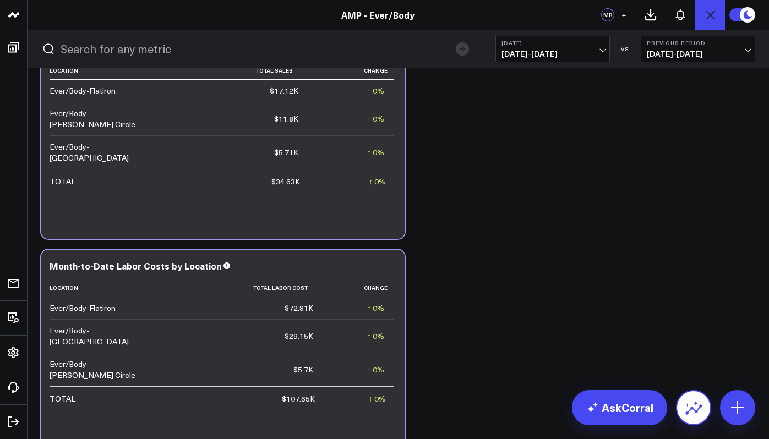
click at [692, 402] on icon at bounding box center [694, 408] width 18 height 18
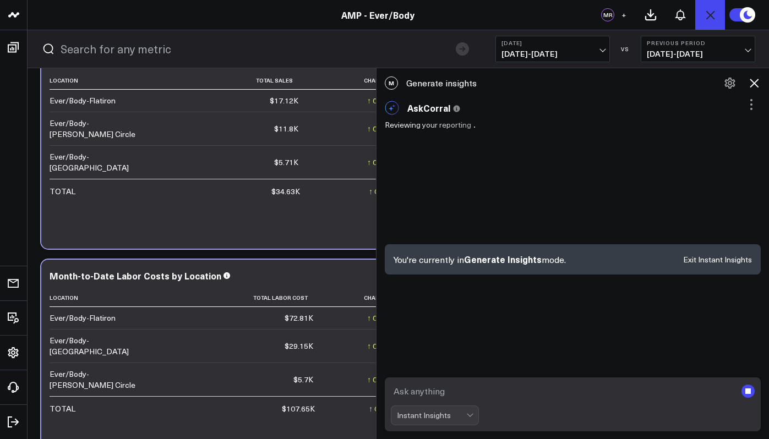
click at [673, 265] on div "You're currently in Generate Insights mode. Exit Instant Insights" at bounding box center [573, 259] width 377 height 30
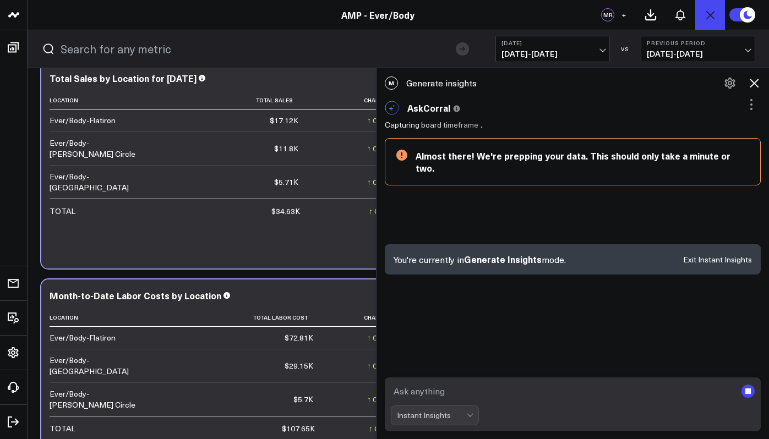
scroll to position [21, 0]
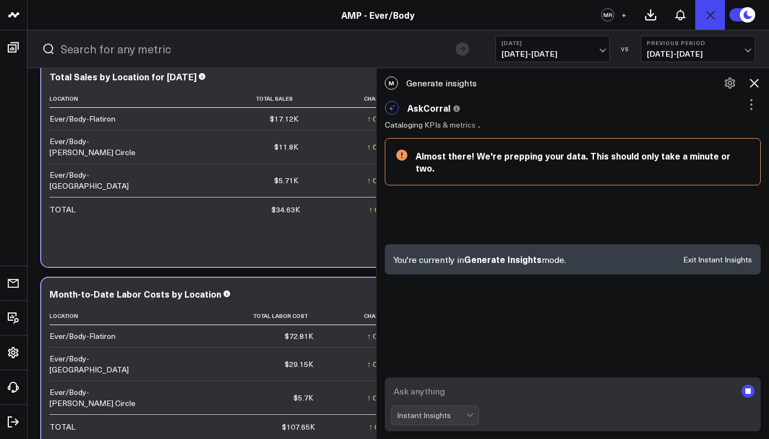
click at [756, 80] on icon at bounding box center [754, 83] width 13 height 13
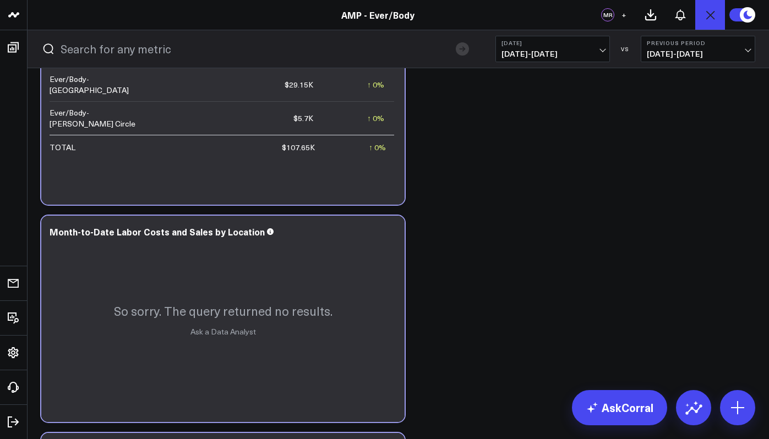
scroll to position [303, 0]
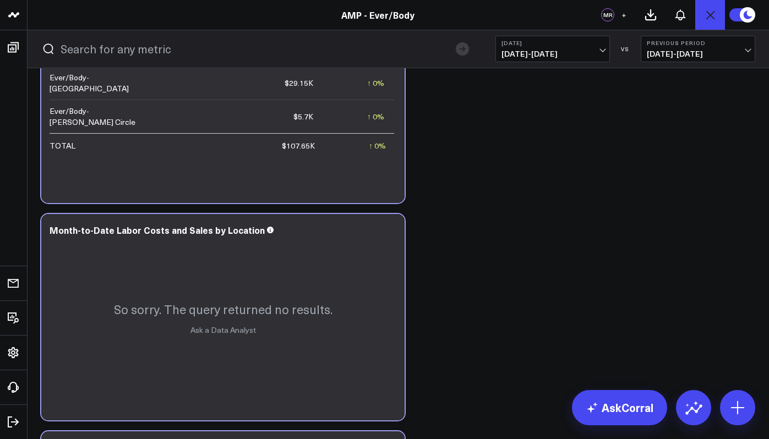
click at [316, 271] on div "So sorry. The query returned no results. Ask a Data Analyst" at bounding box center [222, 317] width 363 height 206
click at [389, 234] on icon at bounding box center [389, 231] width 13 height 13
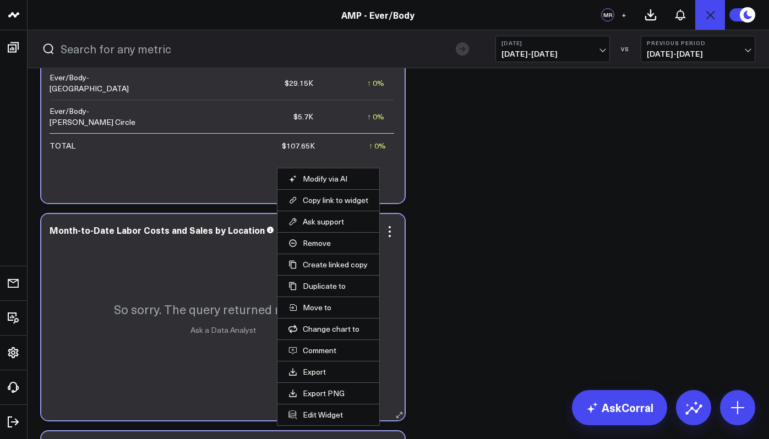
click at [323, 249] on li "Remove" at bounding box center [328, 242] width 102 height 21
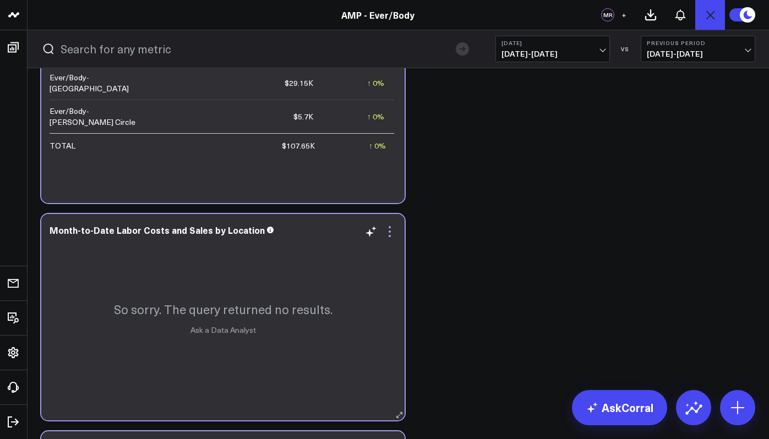
click at [394, 233] on icon at bounding box center [389, 231] width 13 height 13
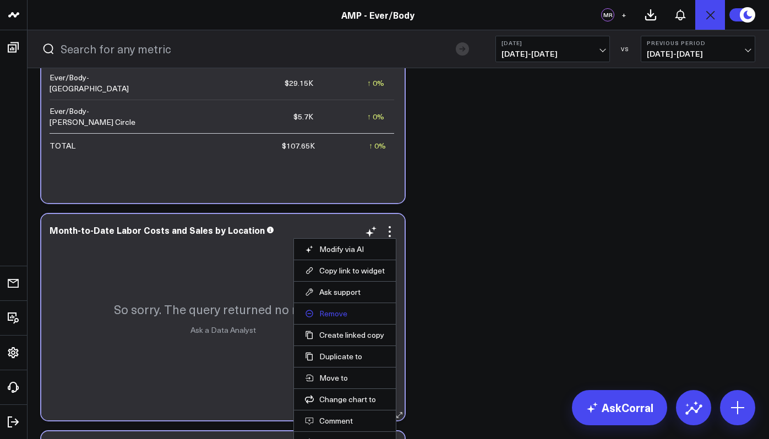
scroll to position [426, 0]
click at [313, 313] on icon at bounding box center [309, 313] width 7 height 7
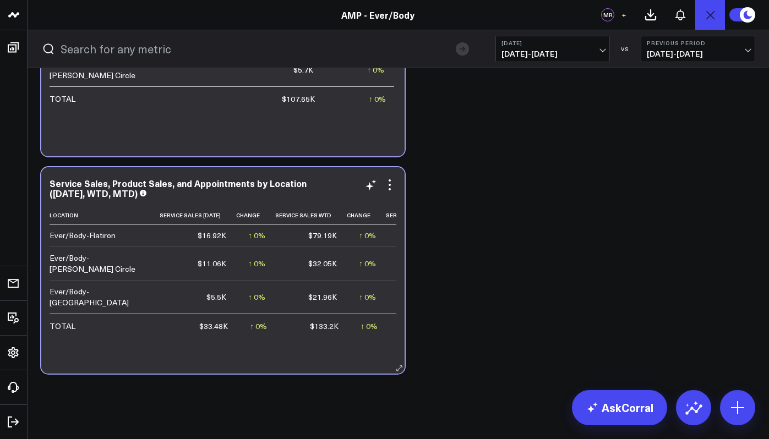
scroll to position [356, 0]
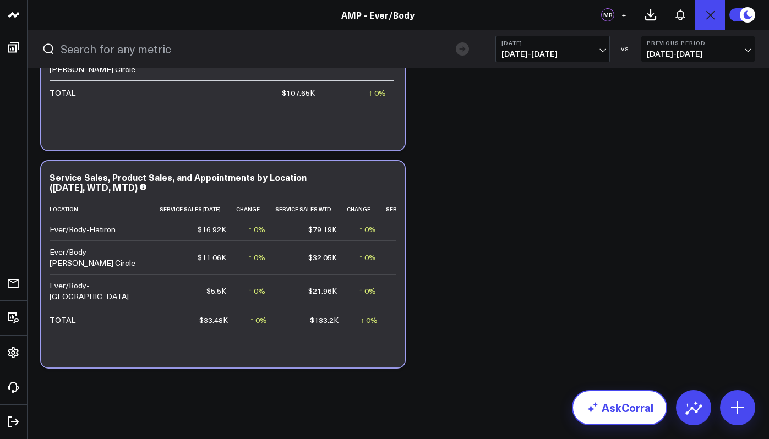
click at [599, 402] on link "AskCorral" at bounding box center [619, 407] width 95 height 35
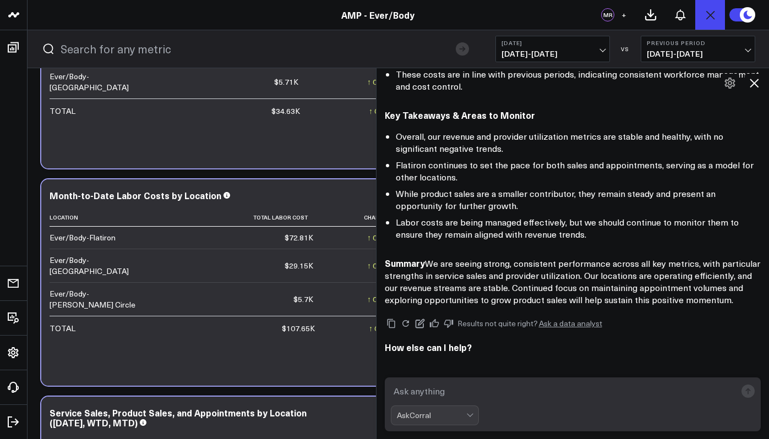
scroll to position [123, 0]
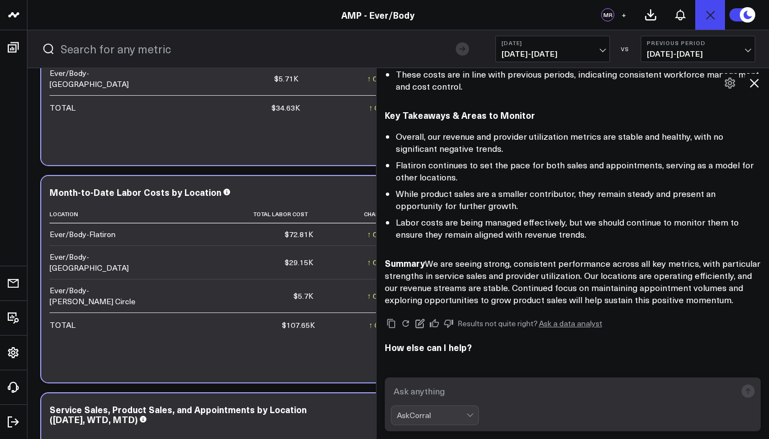
click at [489, 396] on textarea at bounding box center [564, 391] width 346 height 20
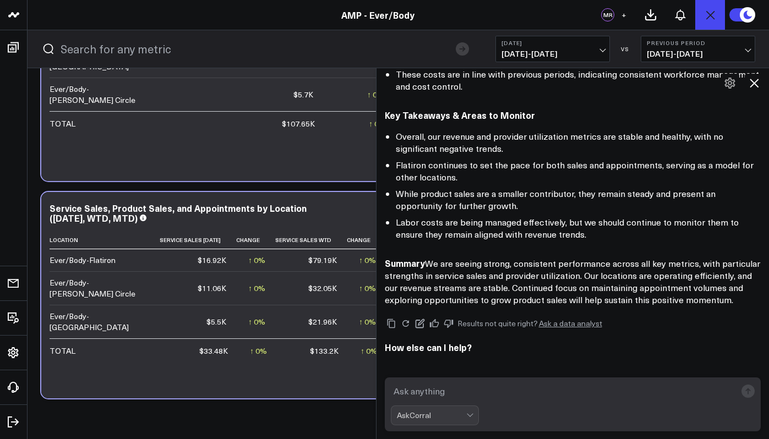
scroll to position [340, 0]
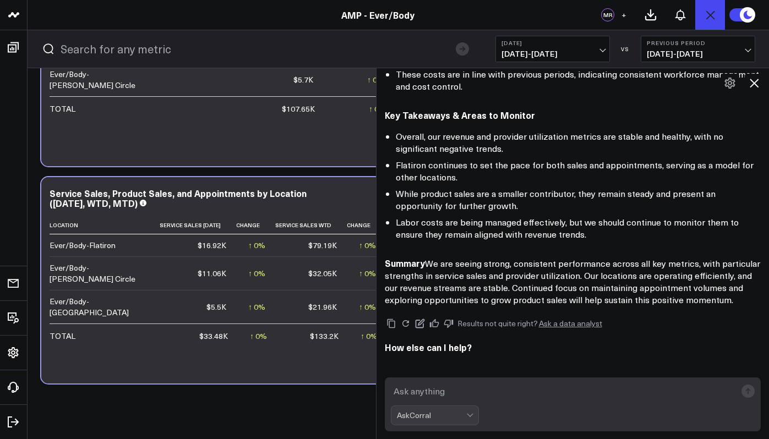
paste textarea "create a board for WTD sales for all 3 locations"
drag, startPoint x: 576, startPoint y: 394, endPoint x: 397, endPoint y: 394, distance: 178.9
click at [397, 394] on textarea "create a board for WTD sales for all 3 locations" at bounding box center [564, 391] width 346 height 20
type textarea "c"
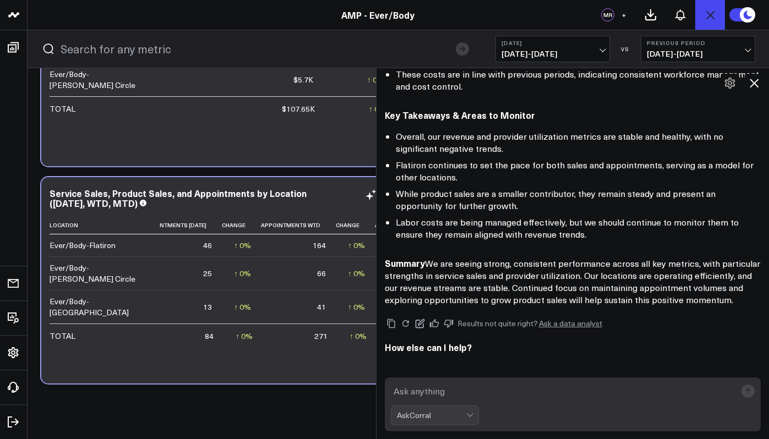
scroll to position [0, 726]
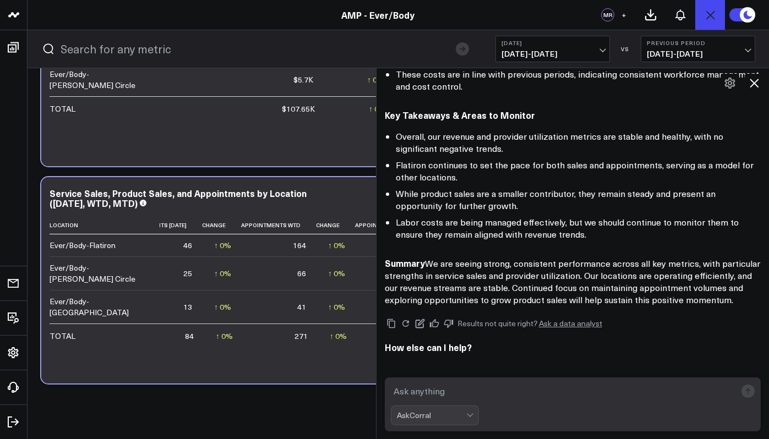
paste textarea "create a board for WTD sales for all 3 locations"
click at [466, 391] on textarea "create a board for WTD sales for all 3 locations" at bounding box center [564, 391] width 346 height 20
click at [526, 391] on textarea "create a board for [DATE],WTD sales for all 3 locations" at bounding box center [564, 391] width 346 height 20
click at [583, 392] on textarea "create a board for [DATE],WTD and MTD sales for all 3 locations" at bounding box center [564, 391] width 346 height 20
type textarea "create a board for [DATE],WTD and MTD utilization for all 3 locations"
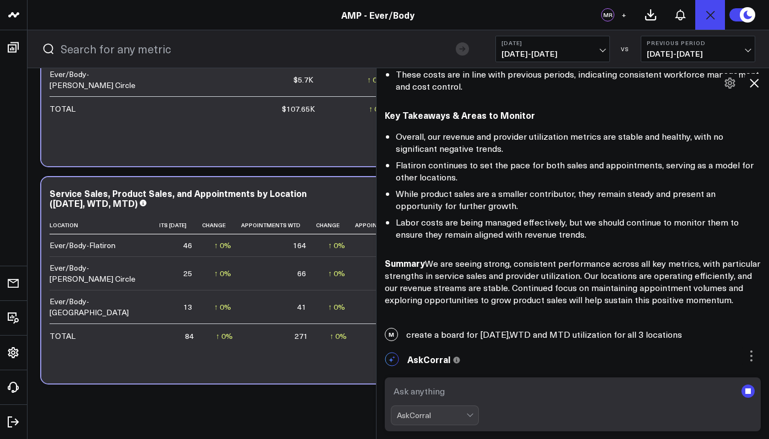
scroll to position [505, 0]
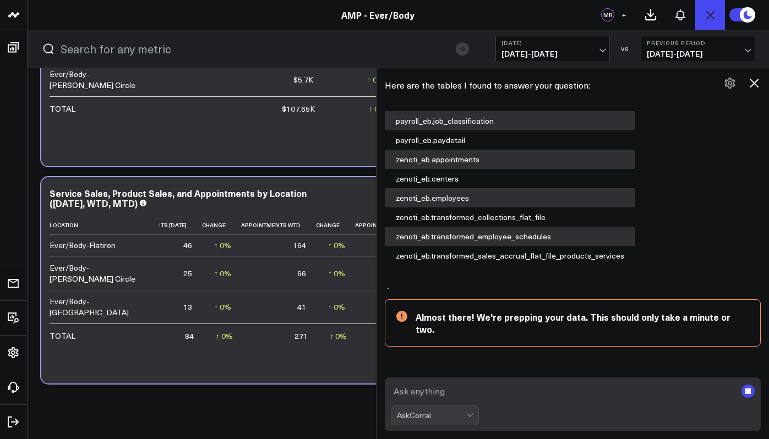
scroll to position [809, 0]
